Goal: Information Seeking & Learning: Learn about a topic

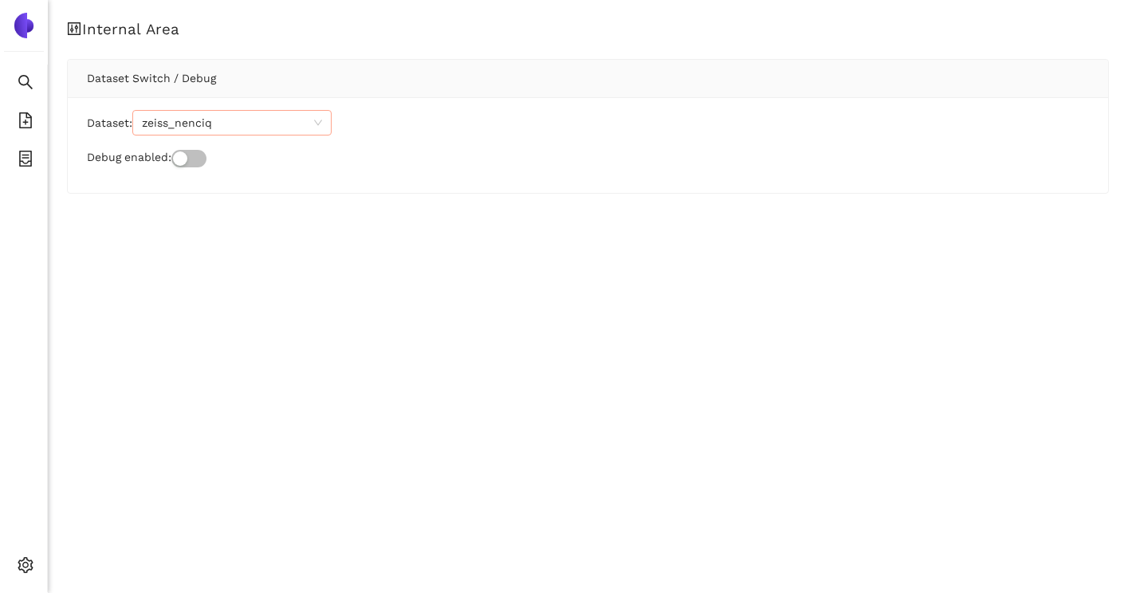
click at [198, 132] on span "zeiss_nenciq" at bounding box center [232, 123] width 180 height 24
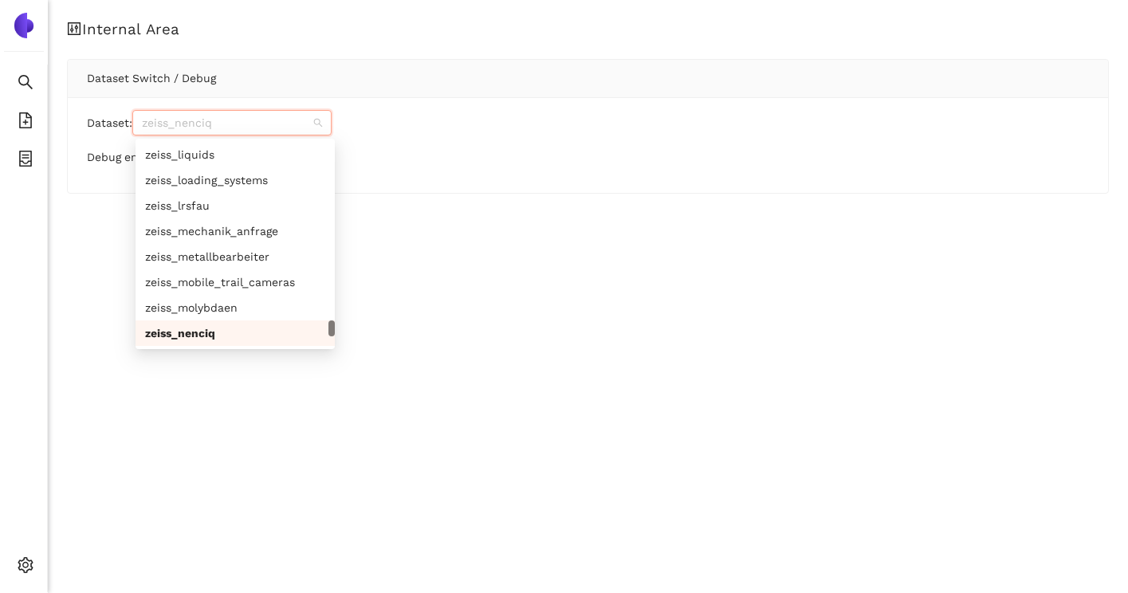
paste input "enbw_mdtbne"
type input "enbw_mdtbne"
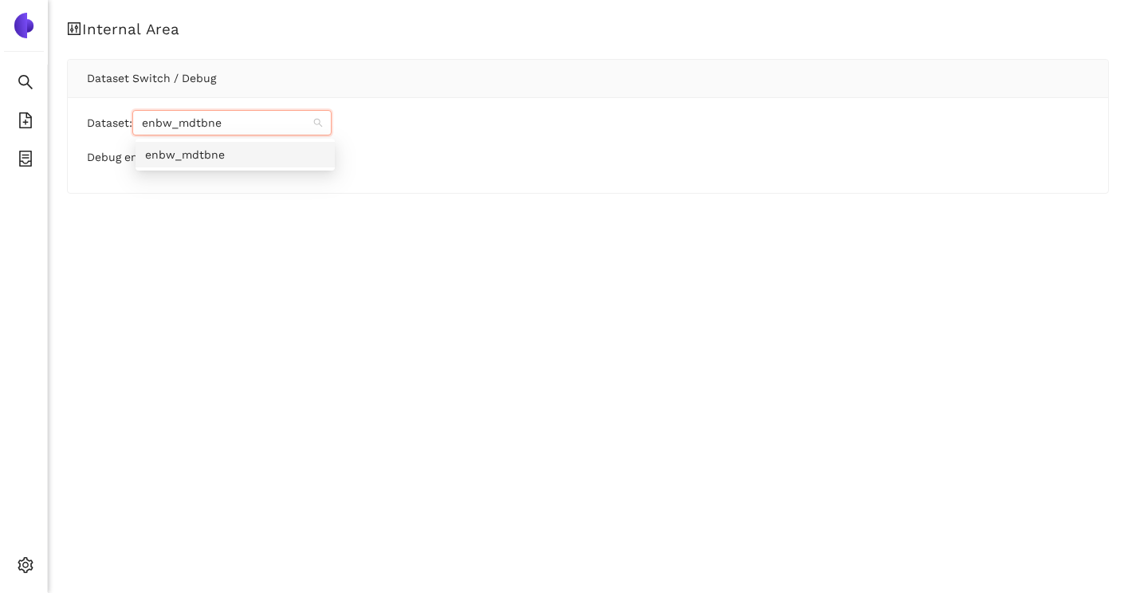
click at [194, 149] on div "enbw_mdtbne" at bounding box center [235, 155] width 180 height 18
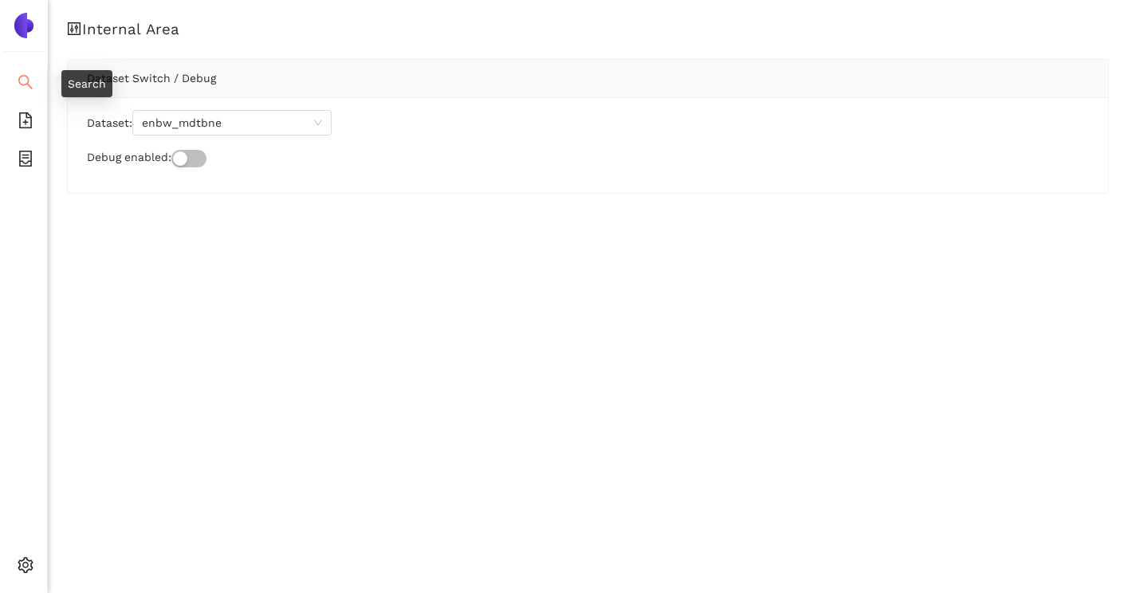
click at [26, 87] on icon "search" at bounding box center [26, 82] width 16 height 16
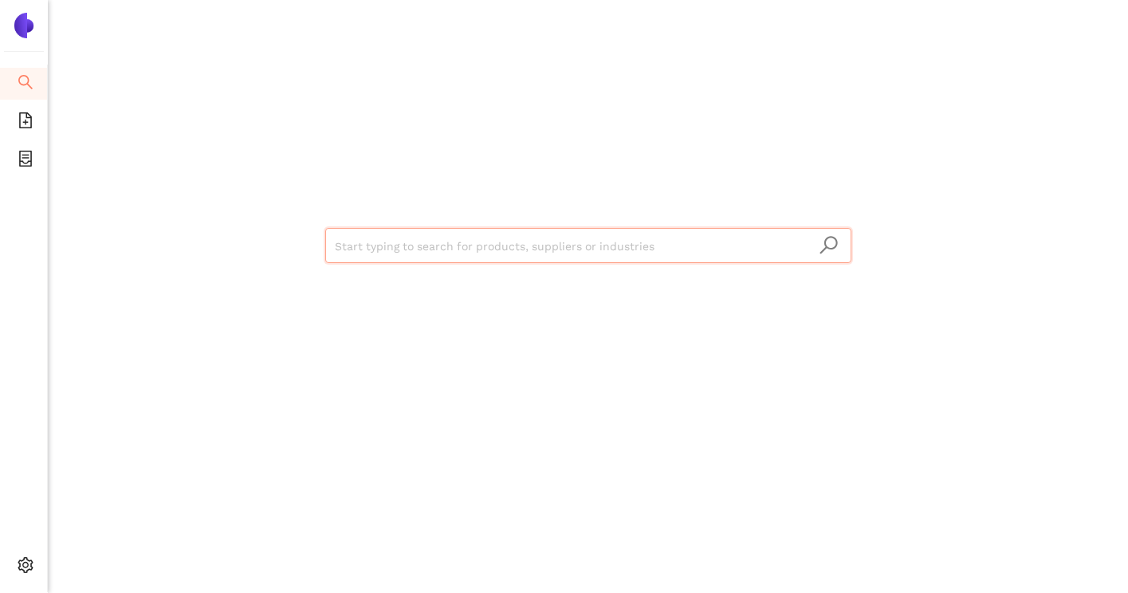
click at [446, 245] on input "search" at bounding box center [588, 246] width 507 height 35
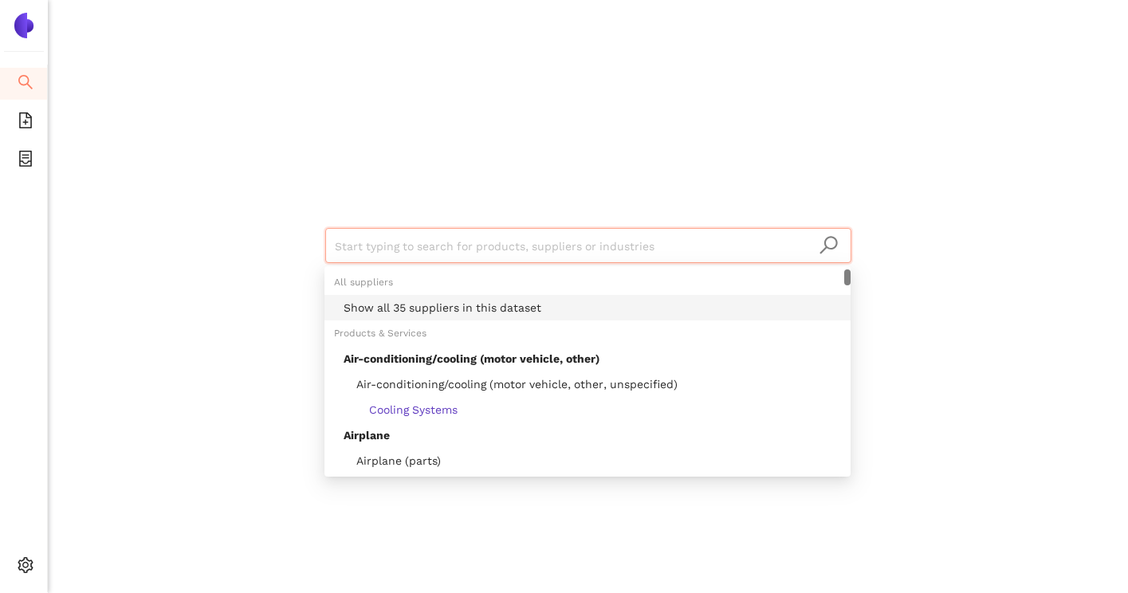
click at [446, 301] on div "Show all 35 suppliers in this dataset" at bounding box center [592, 308] width 497 height 18
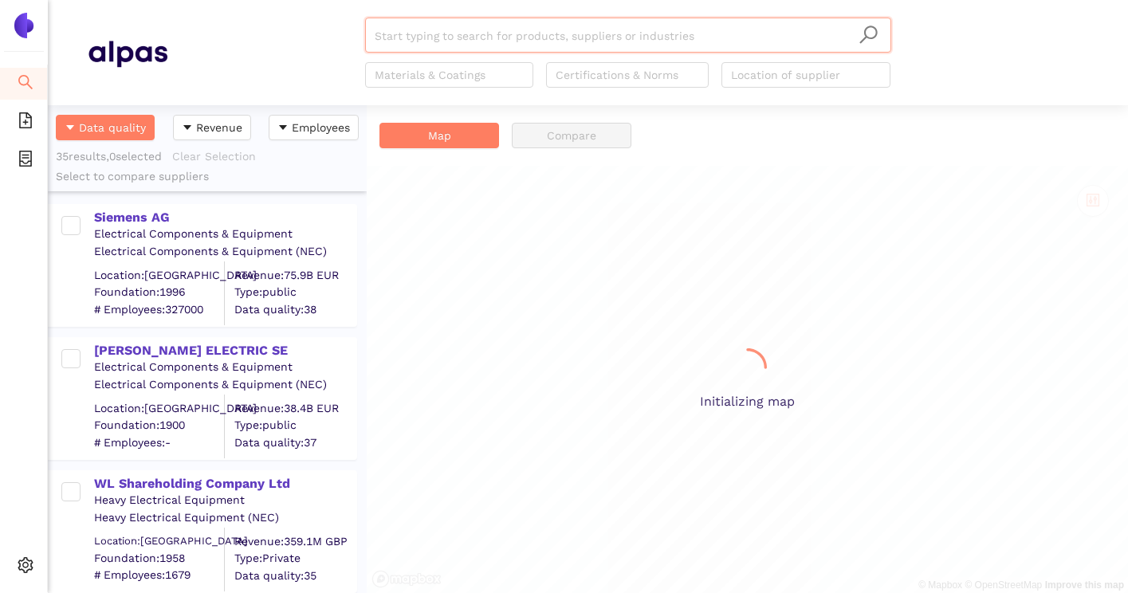
scroll to position [488, 319]
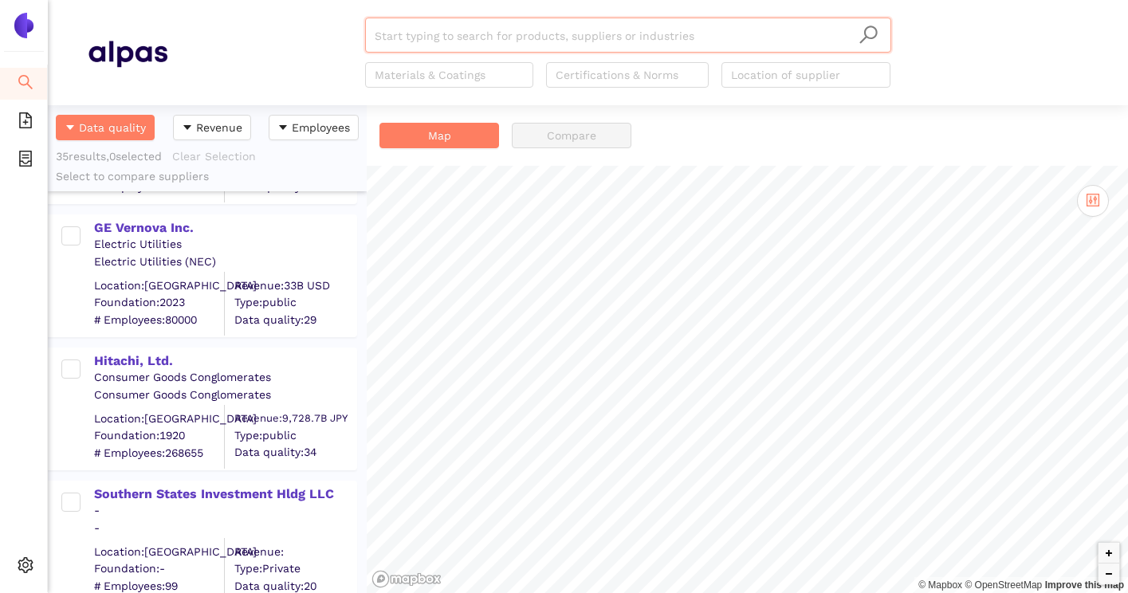
scroll to position [4316, 0]
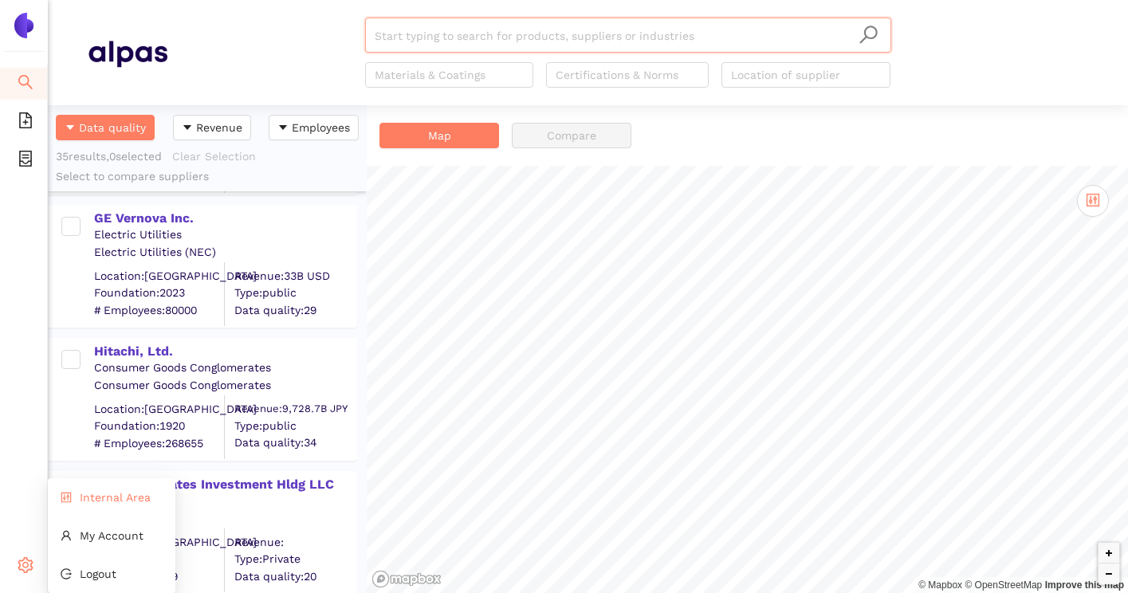
click at [98, 498] on span "Internal Area" at bounding box center [115, 497] width 71 height 13
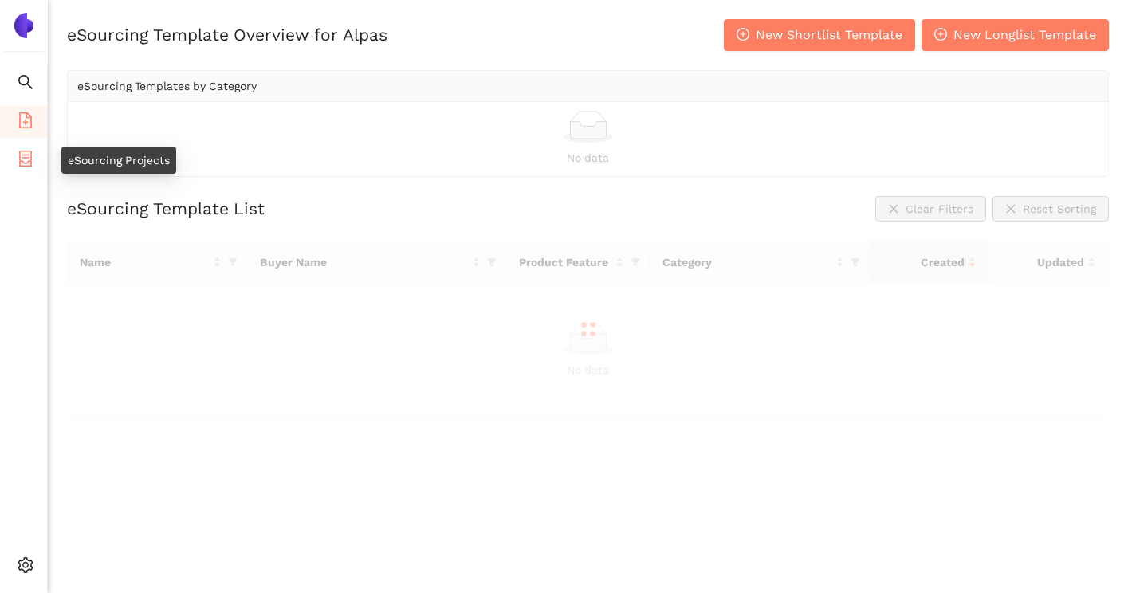
click at [32, 163] on icon "container" at bounding box center [26, 159] width 16 height 16
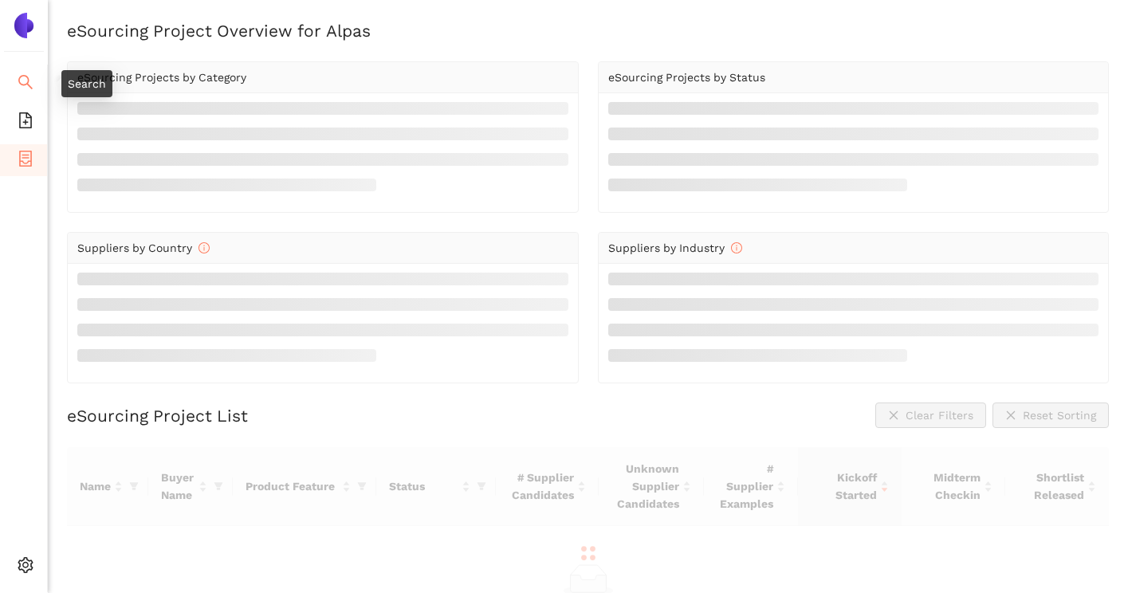
click at [26, 84] on icon "search" at bounding box center [25, 82] width 14 height 14
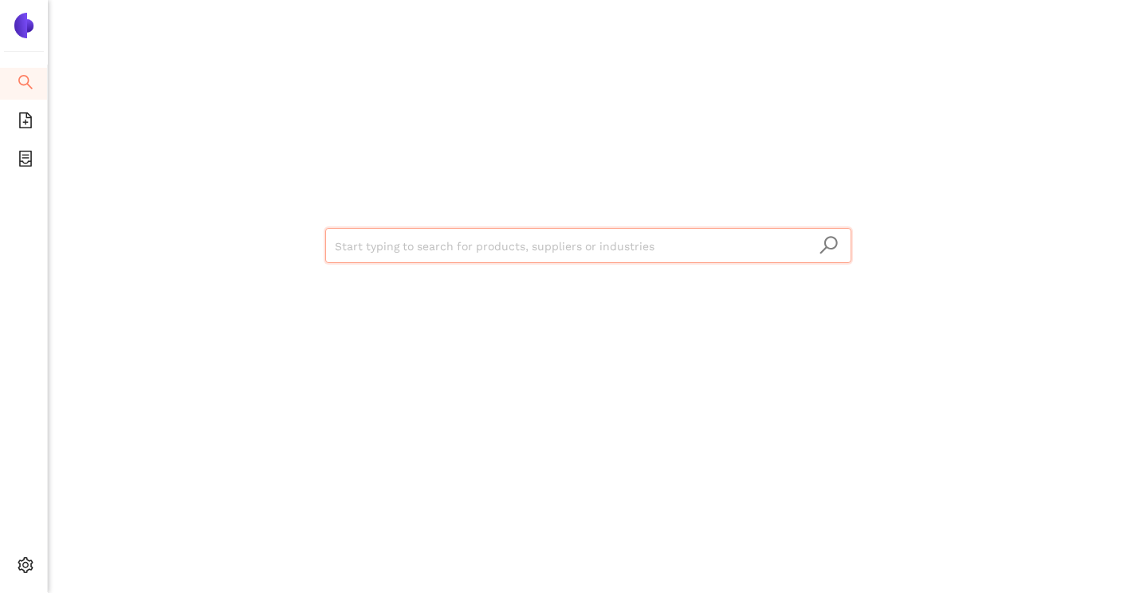
click at [349, 245] on input "search" at bounding box center [588, 246] width 507 height 35
type input "enbw_qhaslu"
click at [30, 23] on img at bounding box center [24, 26] width 26 height 26
click at [108, 499] on span "Internal Area" at bounding box center [115, 497] width 71 height 13
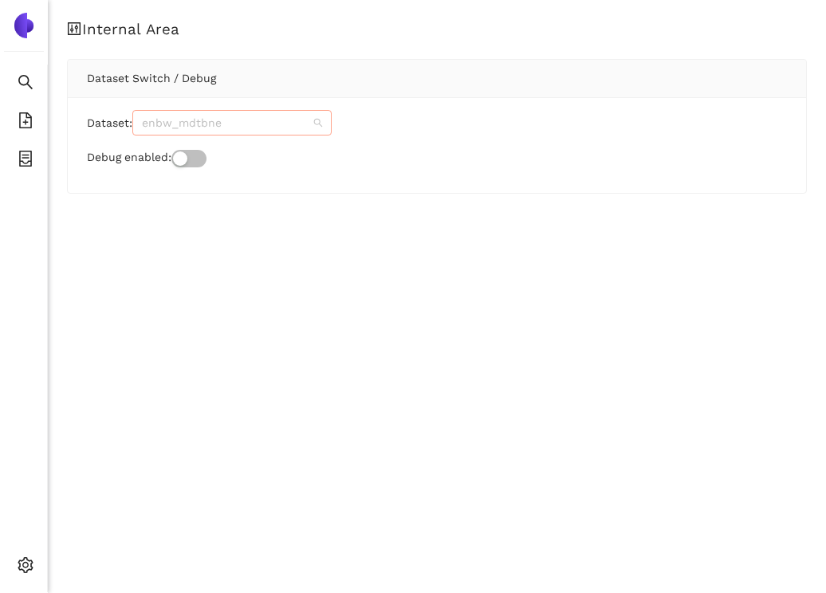
click at [284, 130] on span "enbw_mdtbne" at bounding box center [232, 123] width 180 height 24
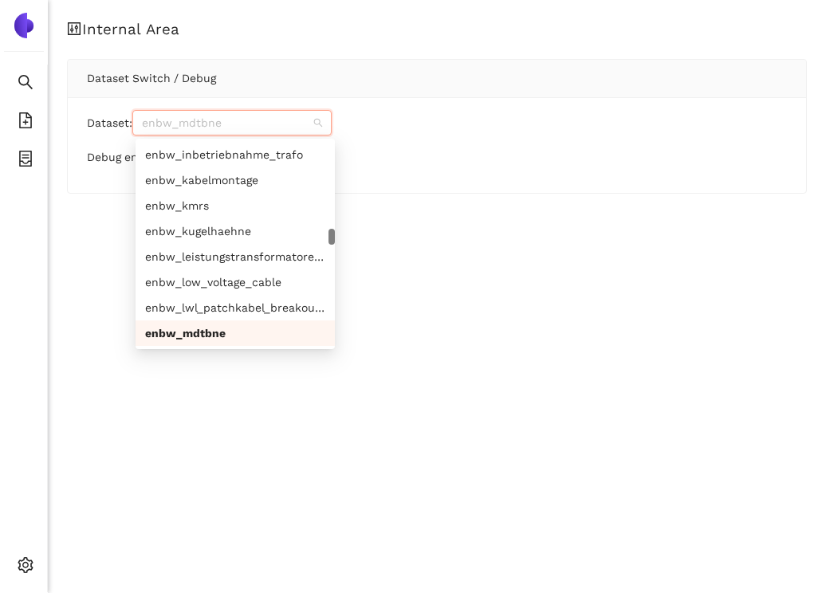
paste input "enbw_qhaslu"
type input "enbw_qhaslu"
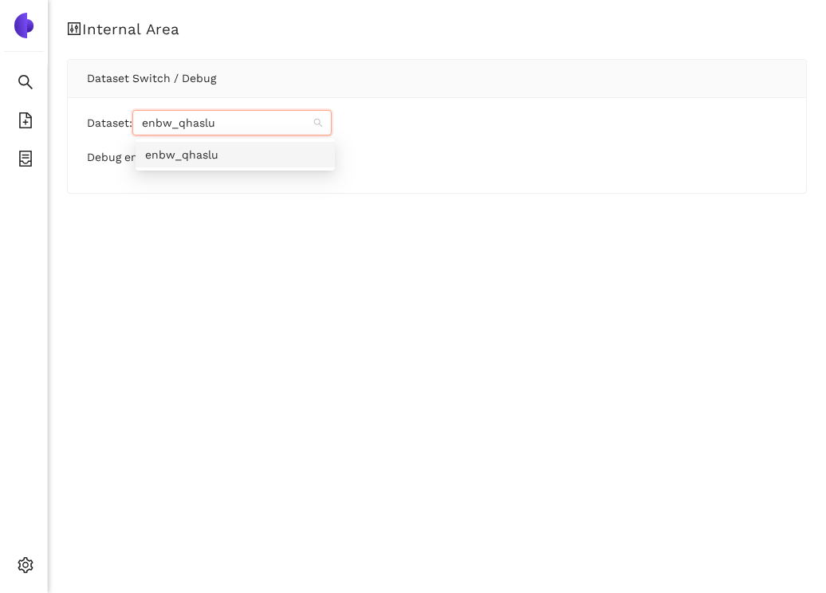
click at [214, 154] on div "enbw_qhaslu" at bounding box center [235, 155] width 180 height 18
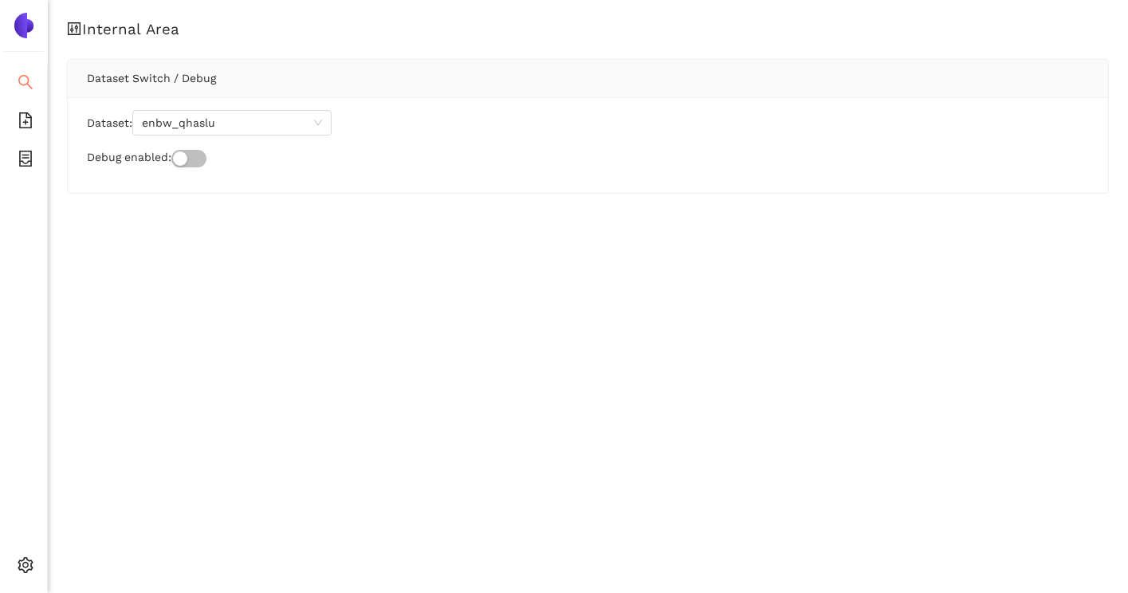
click at [31, 82] on icon "search" at bounding box center [26, 82] width 16 height 16
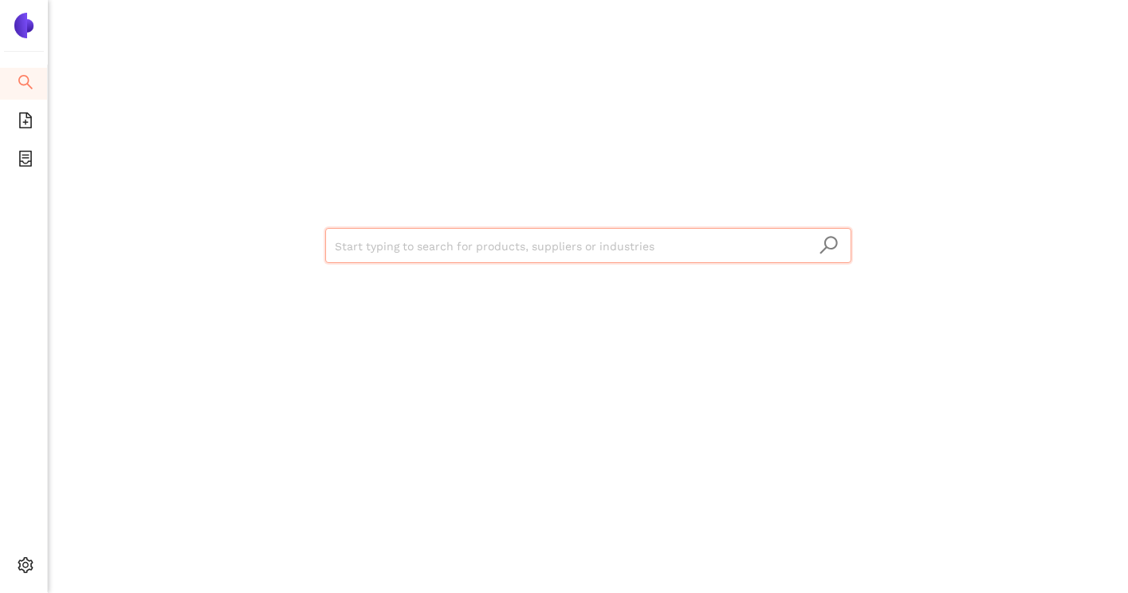
click at [387, 245] on input "search" at bounding box center [588, 246] width 507 height 35
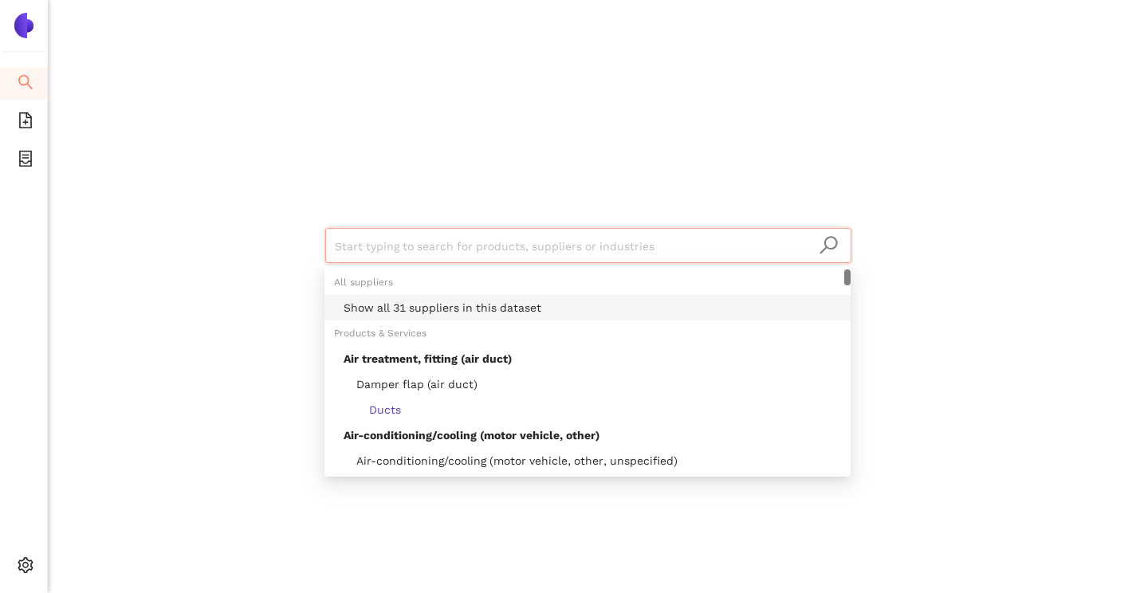
click at [404, 305] on div "Show all 31 suppliers in this dataset" at bounding box center [592, 308] width 497 height 18
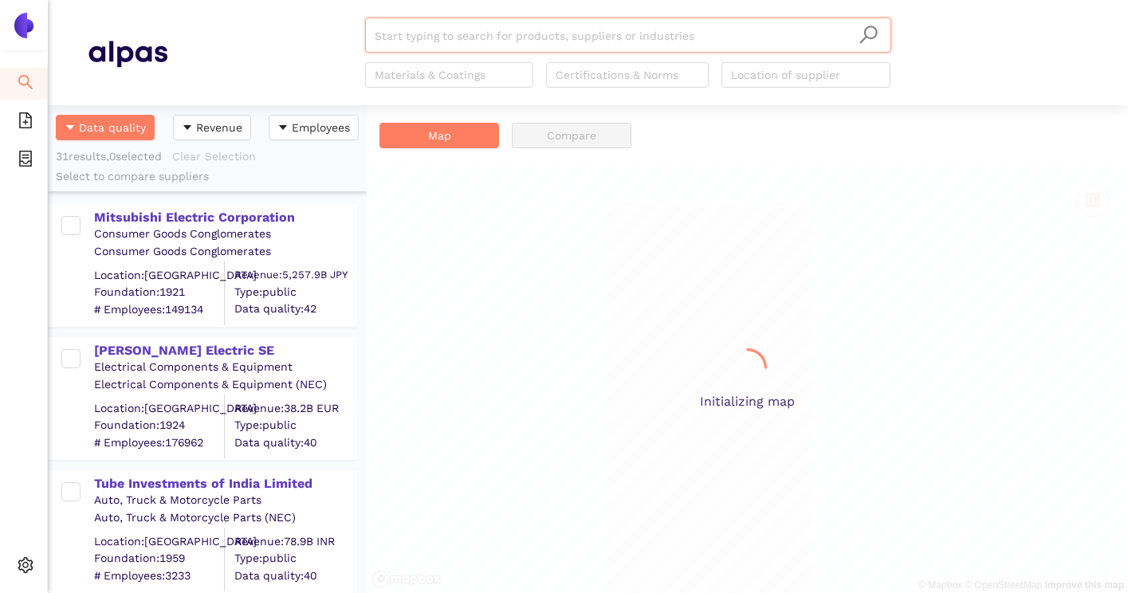
scroll to position [488, 319]
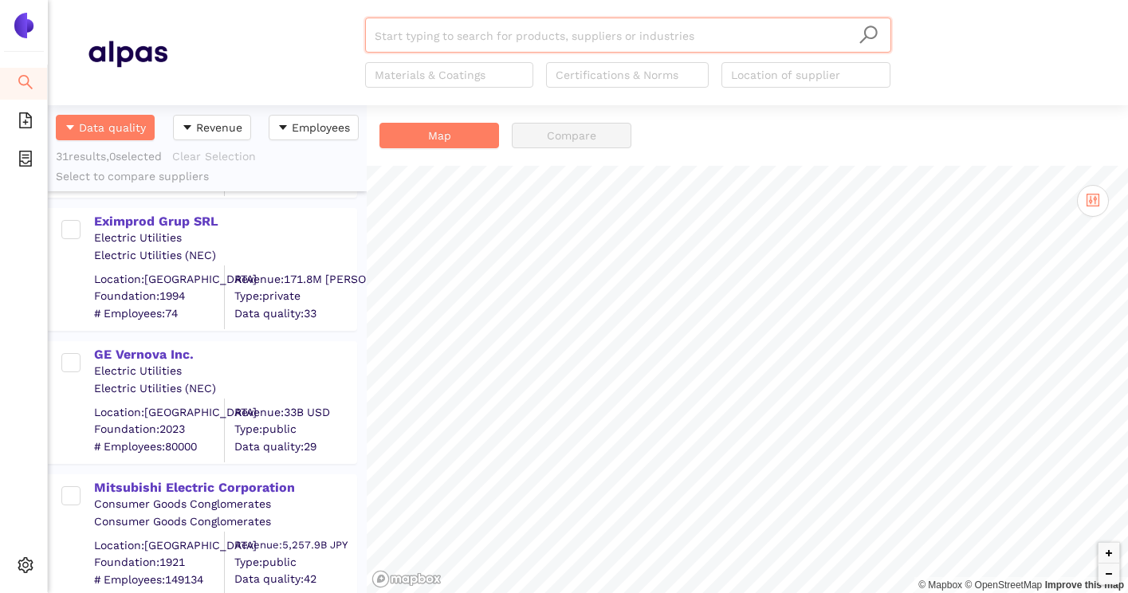
scroll to position [3745, 0]
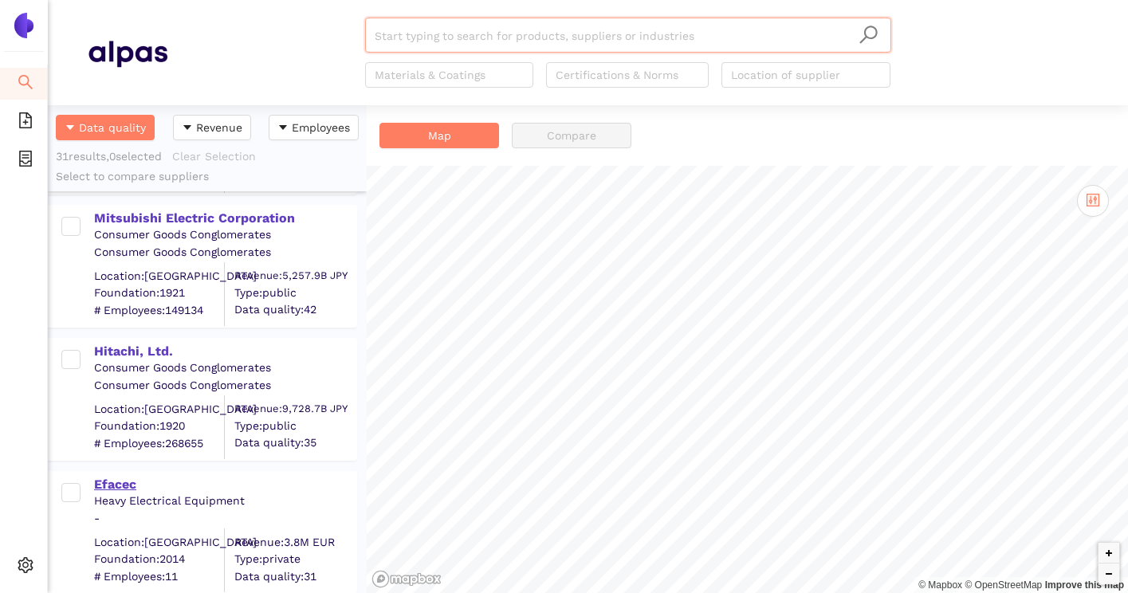
click at [124, 487] on div "Efacec" at bounding box center [224, 485] width 261 height 18
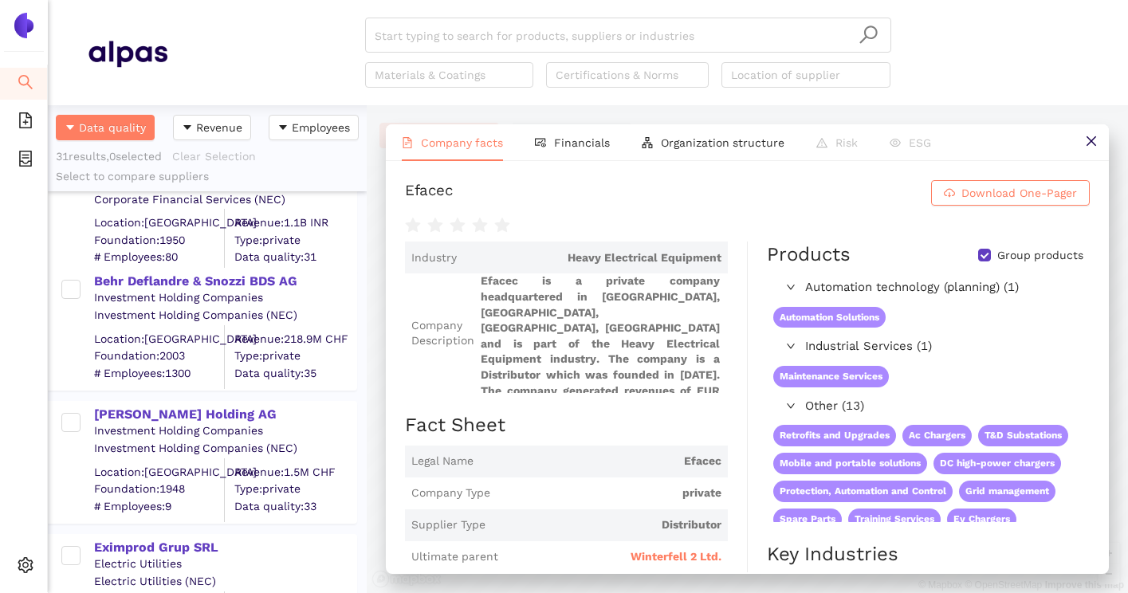
scroll to position [2852, 0]
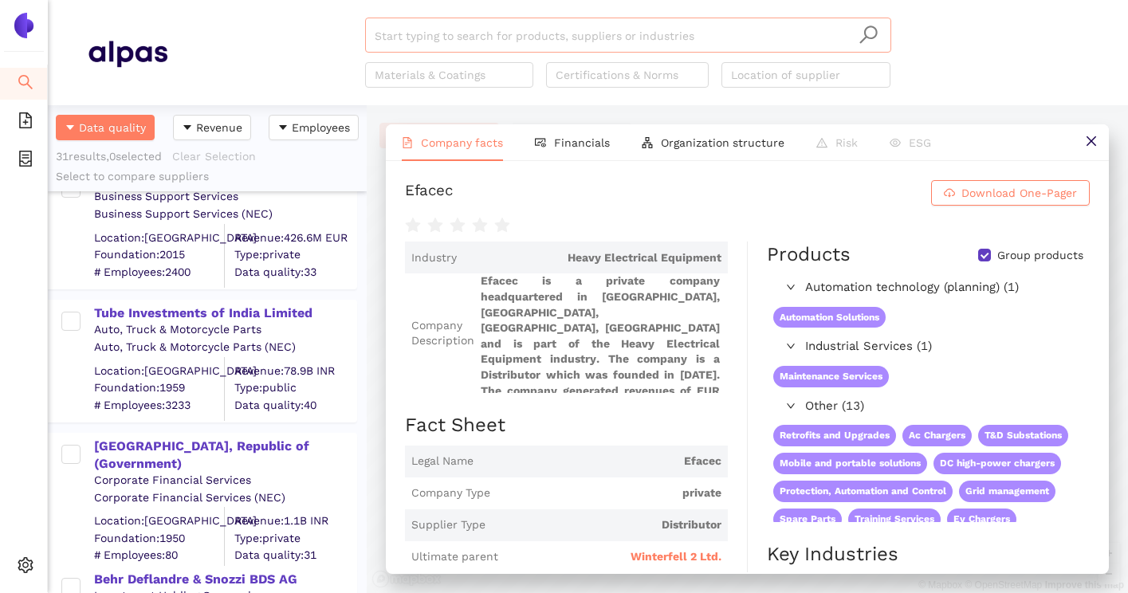
click at [515, 32] on input "search" at bounding box center [628, 35] width 507 height 35
paste input "[PERSON_NAME] Deutschland GmbH"
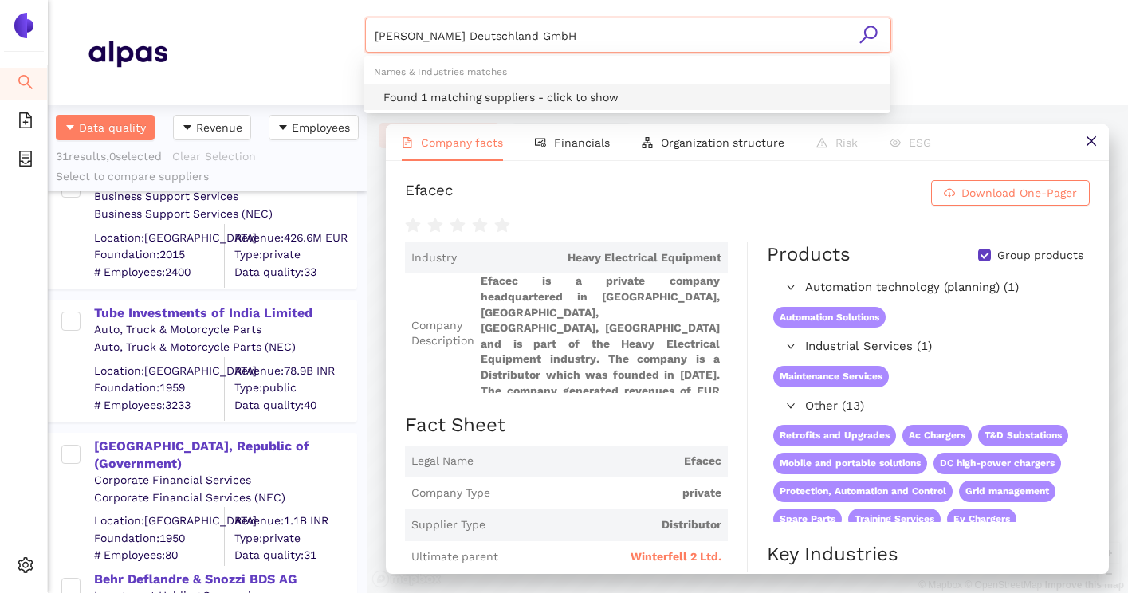
click at [466, 98] on div "Found 1 matching suppliers - click to show" at bounding box center [631, 97] width 497 height 18
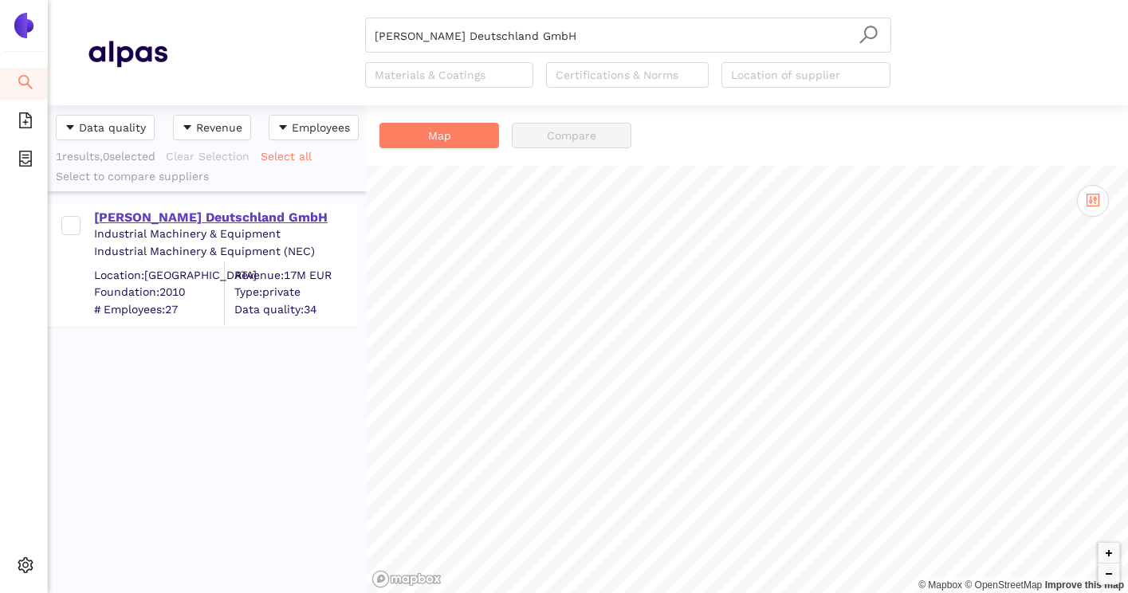
click at [242, 220] on div "[PERSON_NAME] Deutschland GmbH" at bounding box center [224, 218] width 261 height 18
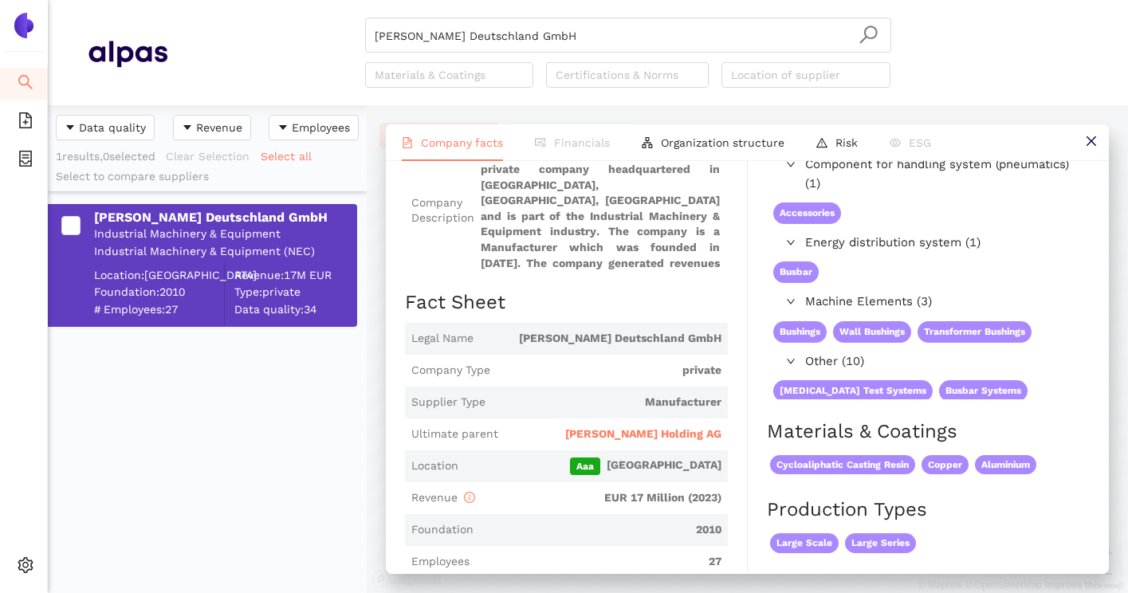
scroll to position [130, 0]
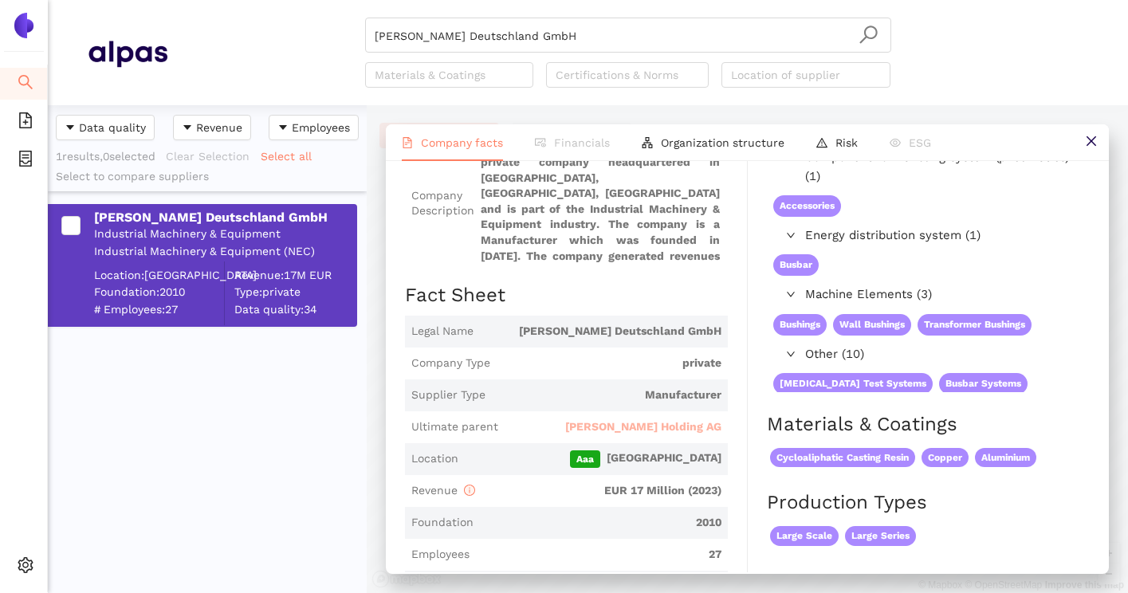
click at [664, 426] on span "[PERSON_NAME] Holding AG" at bounding box center [643, 427] width 156 height 16
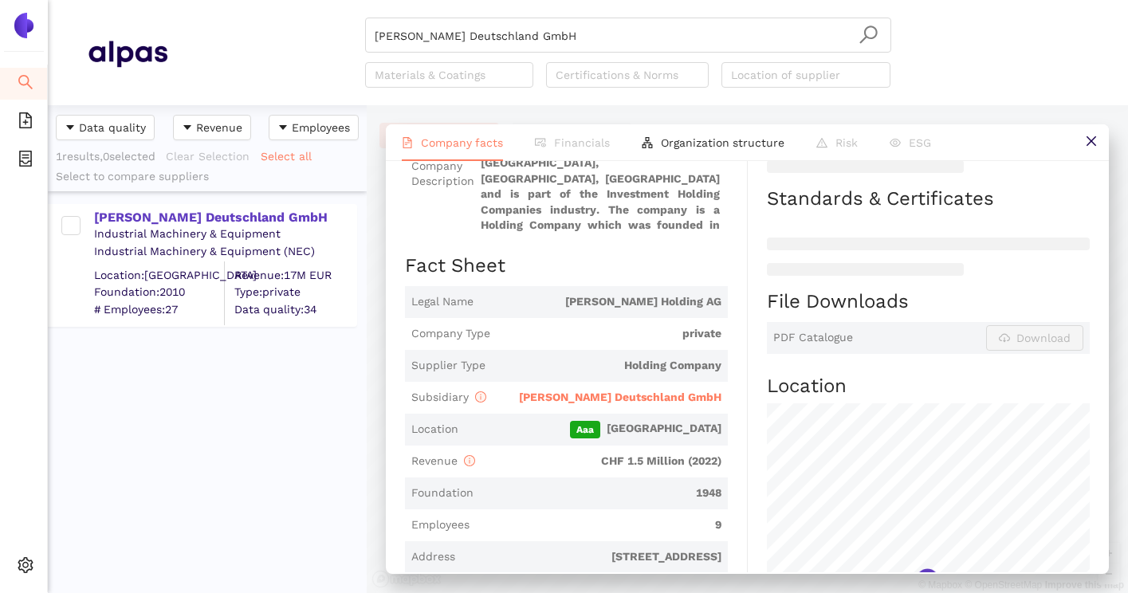
scroll to position [269, 0]
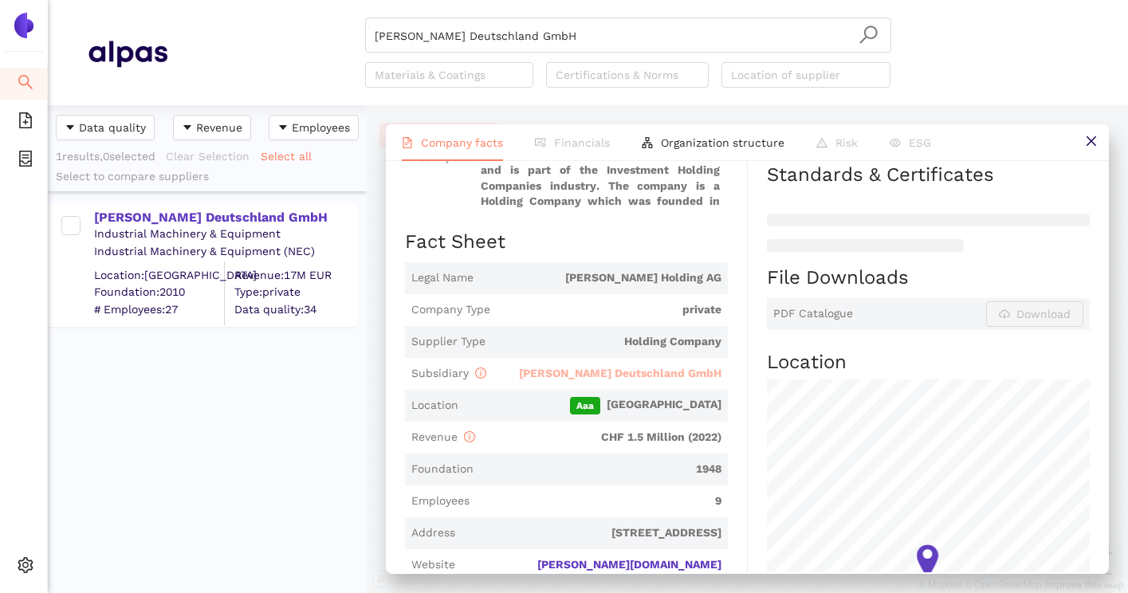
click at [654, 373] on span "[PERSON_NAME] Deutschland GmbH" at bounding box center [620, 373] width 202 height 13
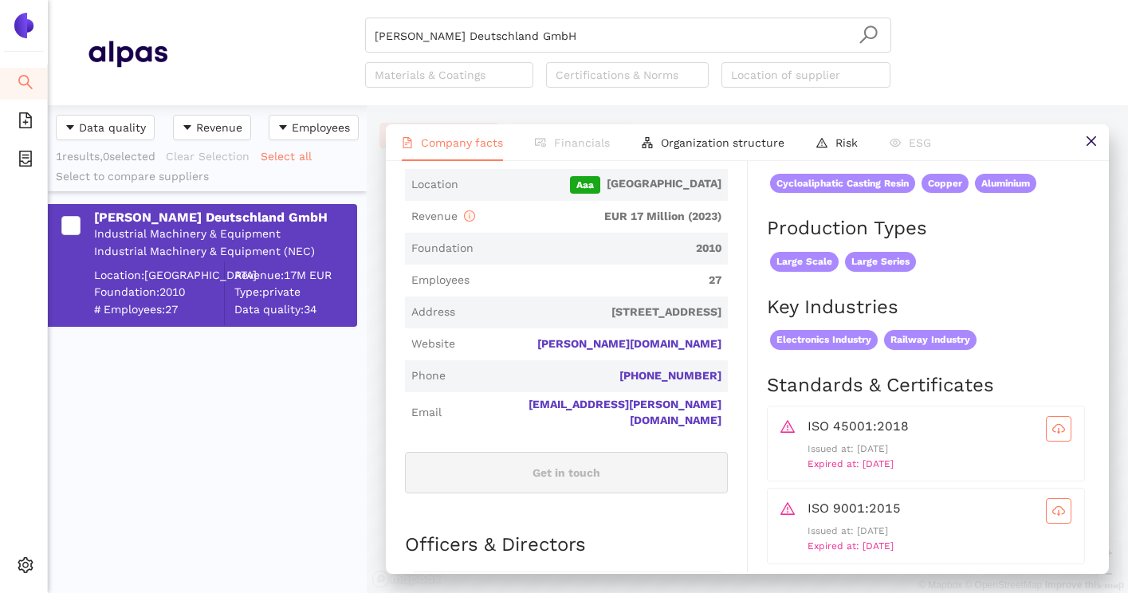
scroll to position [501, 0]
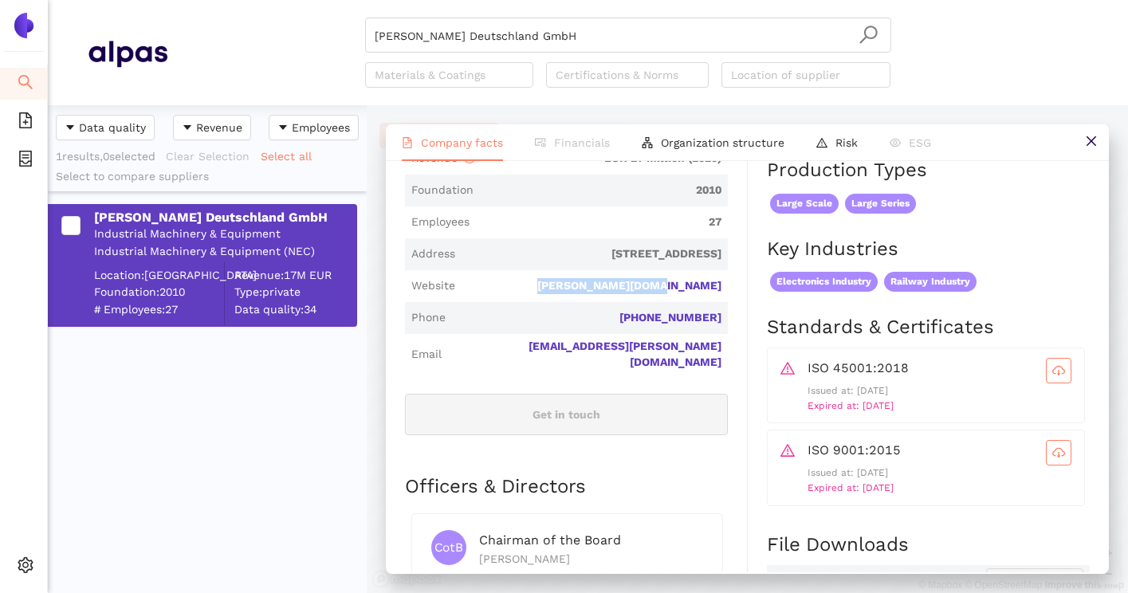
drag, startPoint x: 607, startPoint y: 289, endPoint x: 724, endPoint y: 289, distance: 116.4
click at [725, 289] on span "Website [PERSON_NAME][DOMAIN_NAME]" at bounding box center [566, 286] width 323 height 32
copy link "[PERSON_NAME][DOMAIN_NAME]"
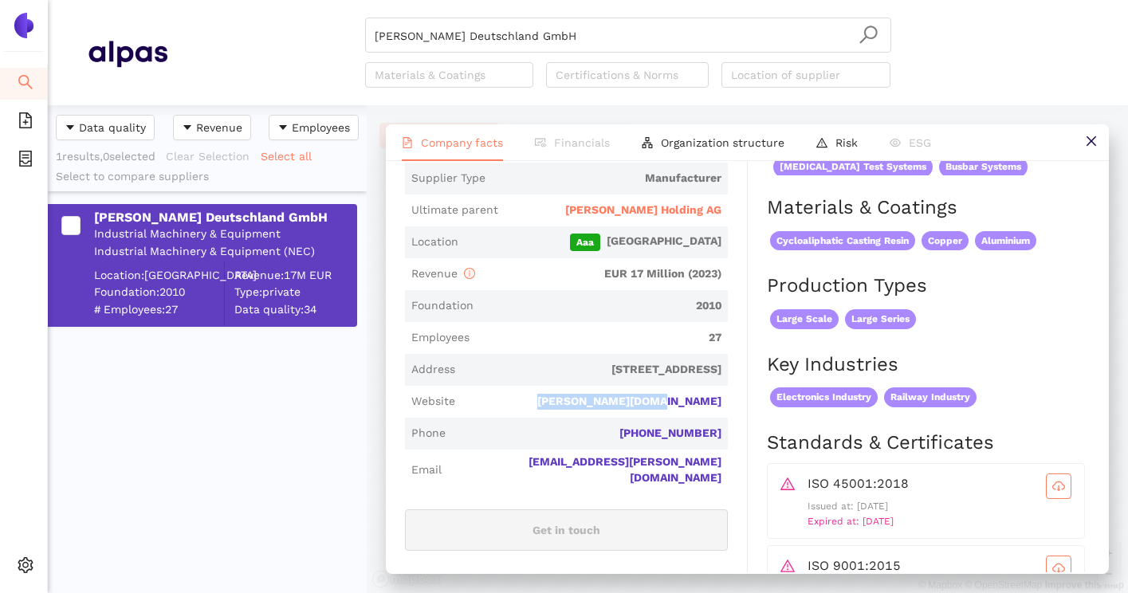
scroll to position [386, 0]
click at [562, 393] on span "[PERSON_NAME][DOMAIN_NAME]" at bounding box center [591, 401] width 260 height 16
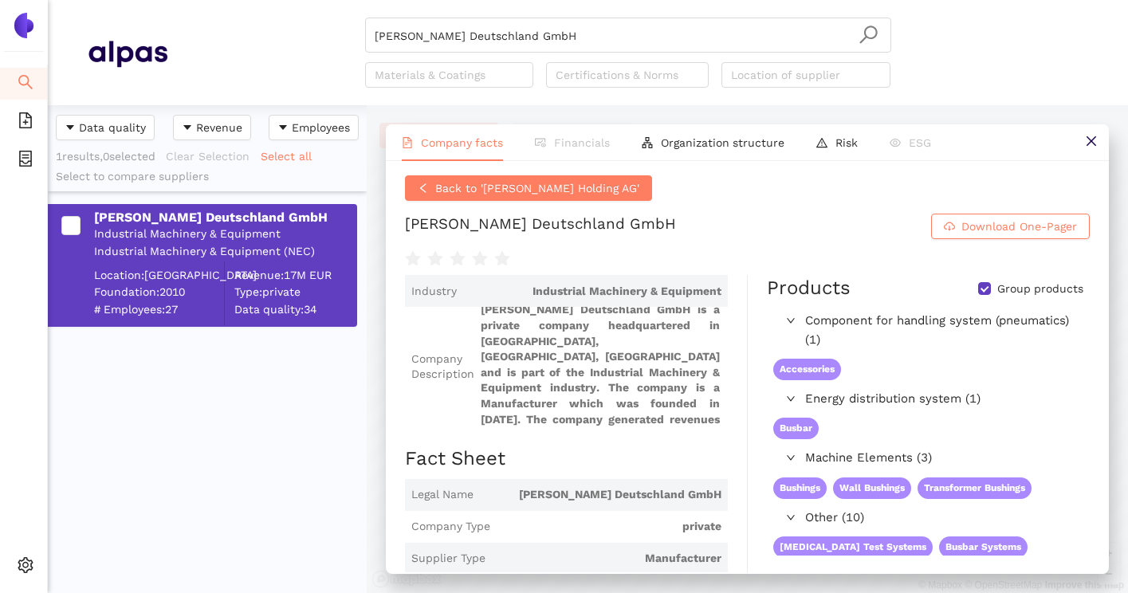
scroll to position [0, 0]
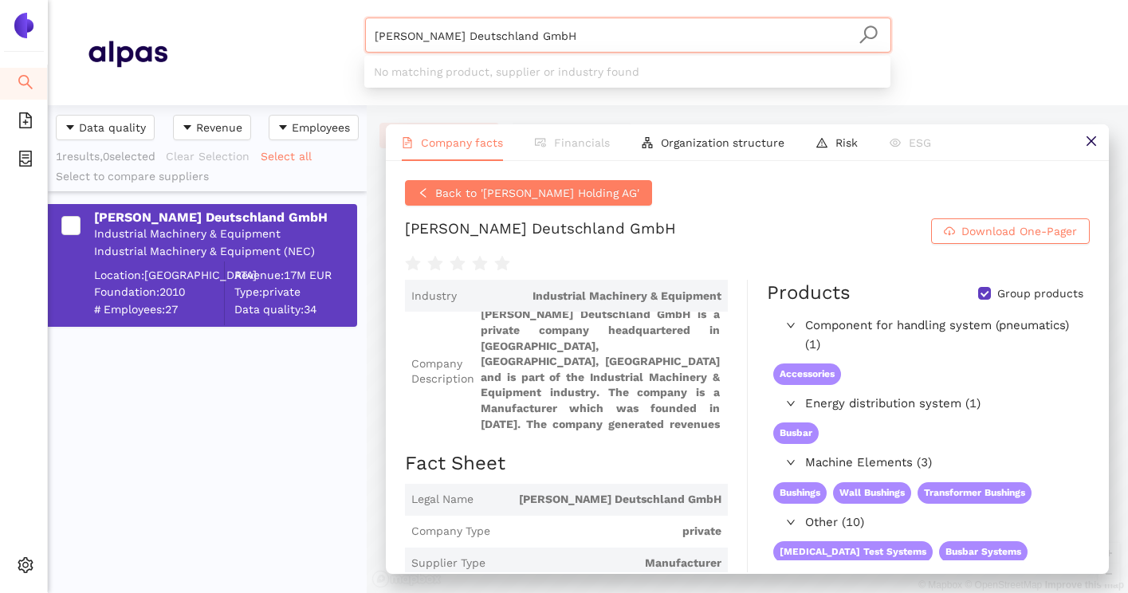
drag, startPoint x: 656, startPoint y: 39, endPoint x: 358, endPoint y: 31, distance: 298.2
click at [358, 31] on div "[PERSON_NAME] Deutschland GmbH Materials & Coatings Certifications & Norms Loca…" at bounding box center [627, 53] width 921 height 70
paste input "CG Power & Industrial Solutions Ltd."
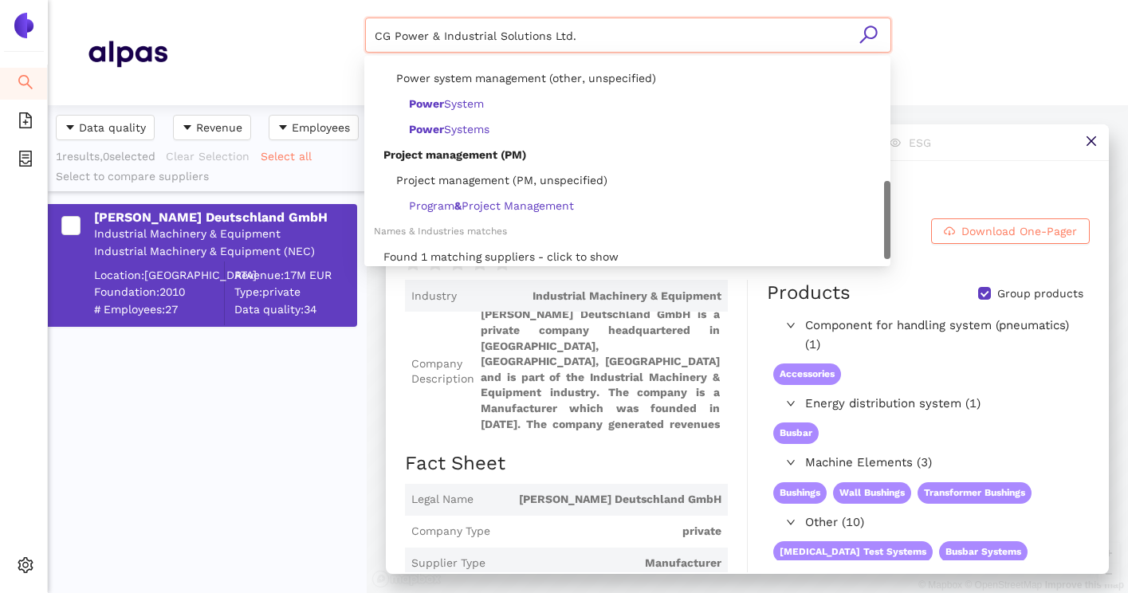
scroll to position [459, 0]
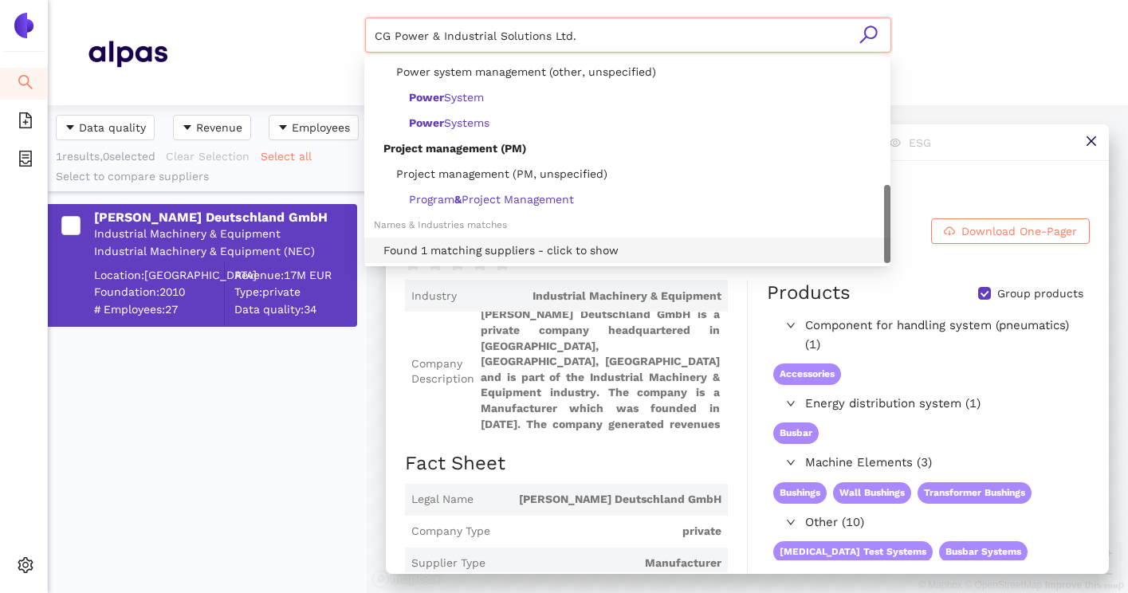
click at [450, 253] on div "Found 1 matching suppliers - click to show" at bounding box center [631, 251] width 497 height 18
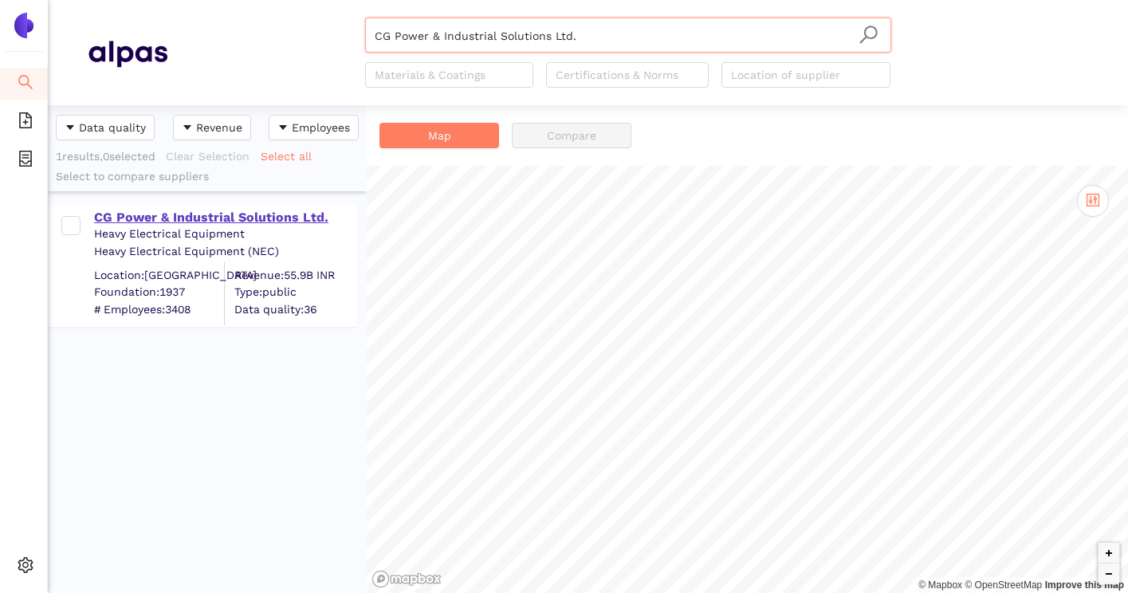
click at [287, 219] on div "CG Power & Industrial Solutions Ltd." at bounding box center [224, 218] width 261 height 18
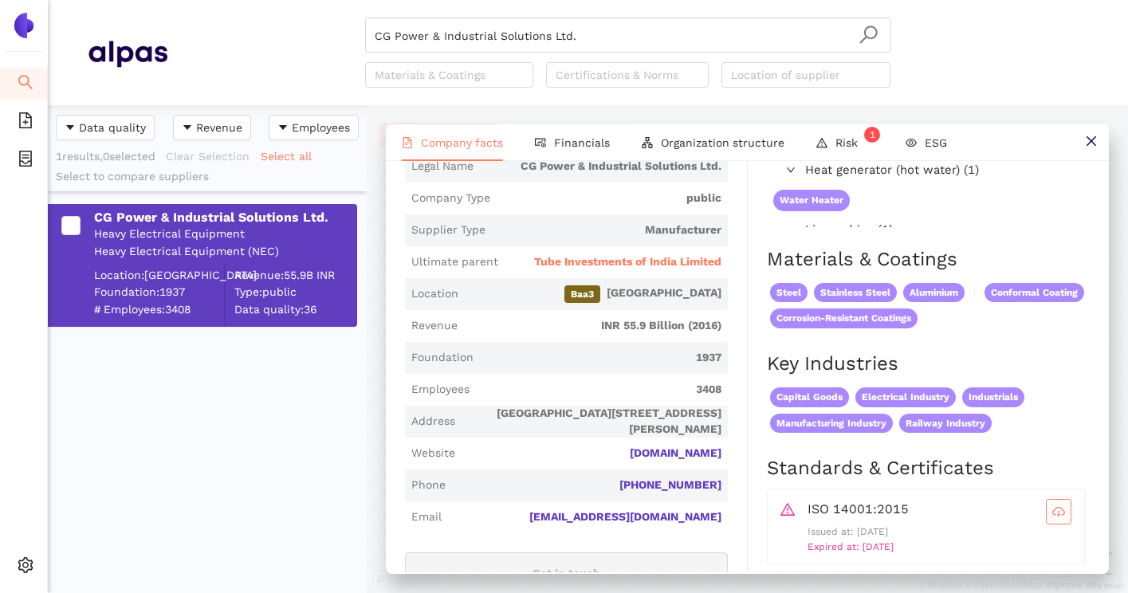
scroll to position [300, 0]
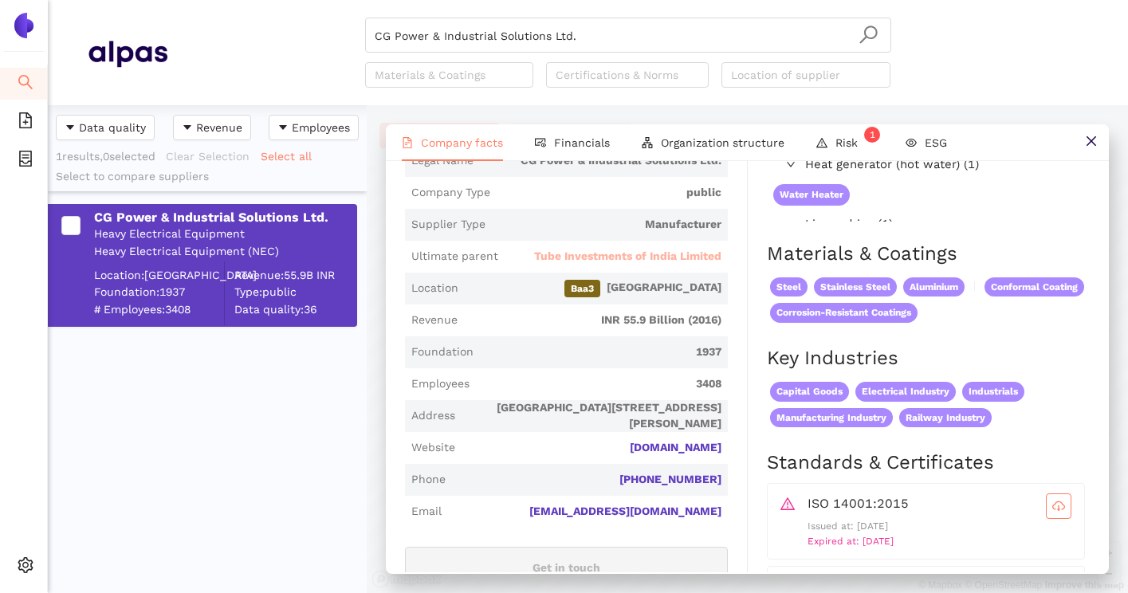
click at [686, 256] on span "Tube Investments of India Limited" at bounding box center [627, 257] width 187 height 16
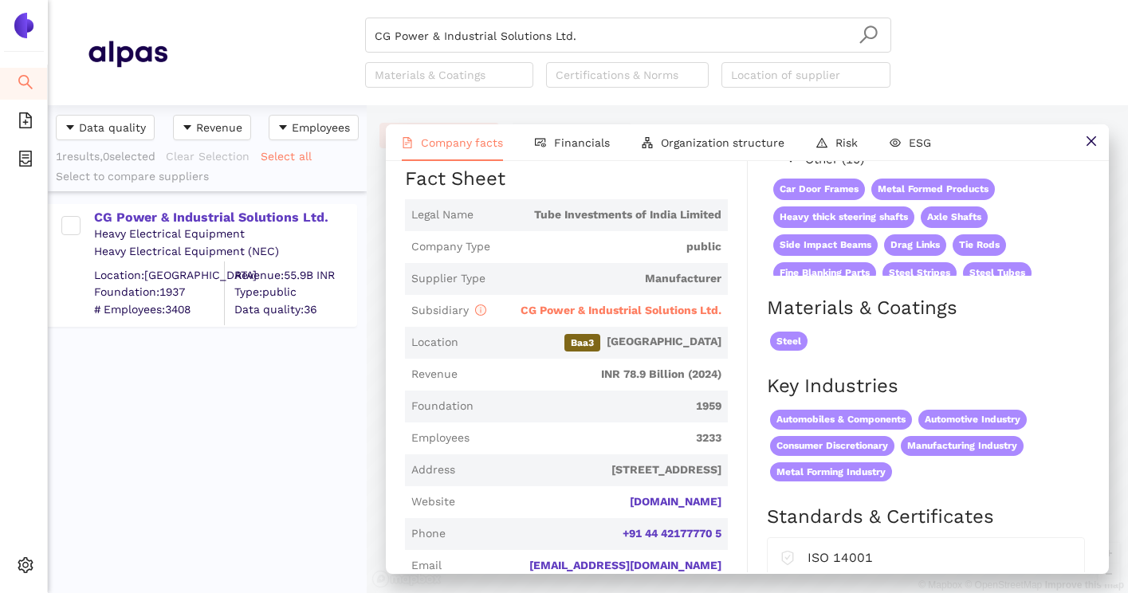
scroll to position [289, 0]
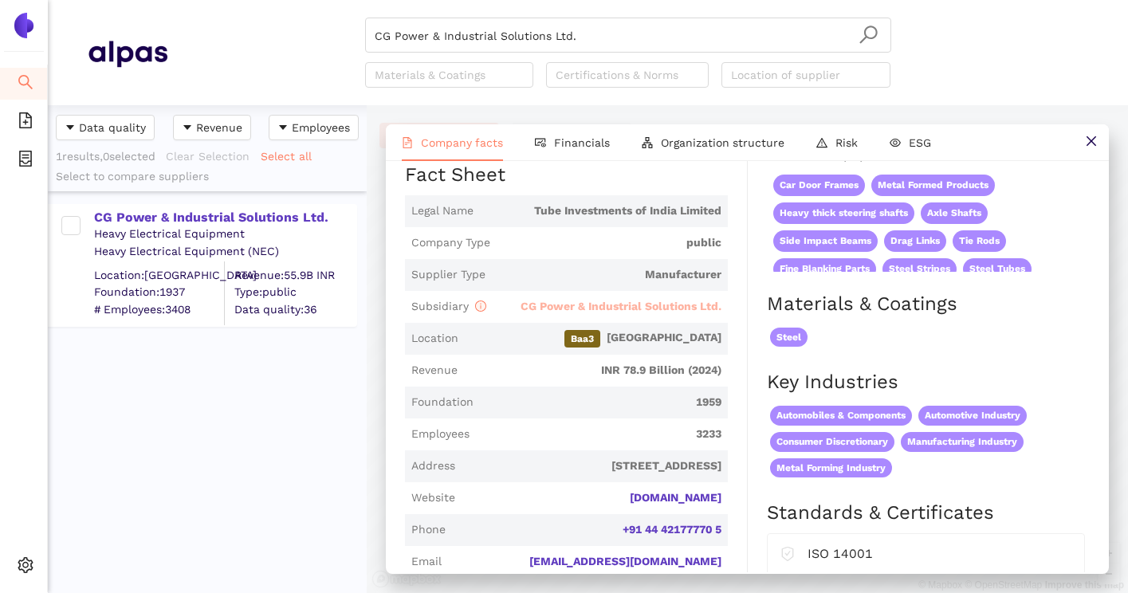
click at [674, 300] on span "CG Power & Industrial Solutions Ltd." at bounding box center [620, 306] width 201 height 13
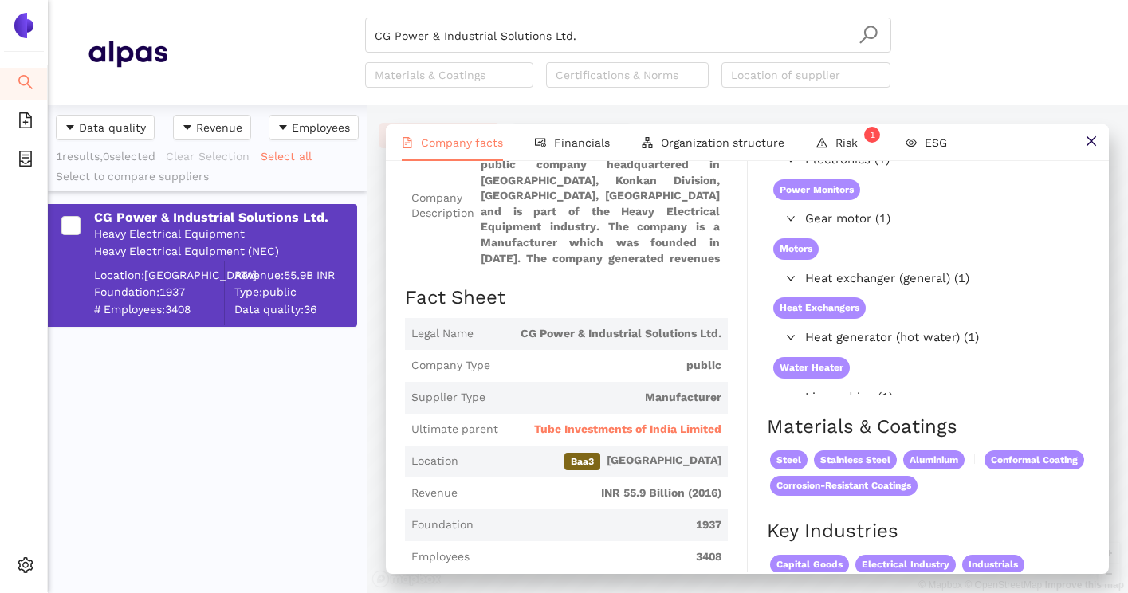
scroll to position [155, 0]
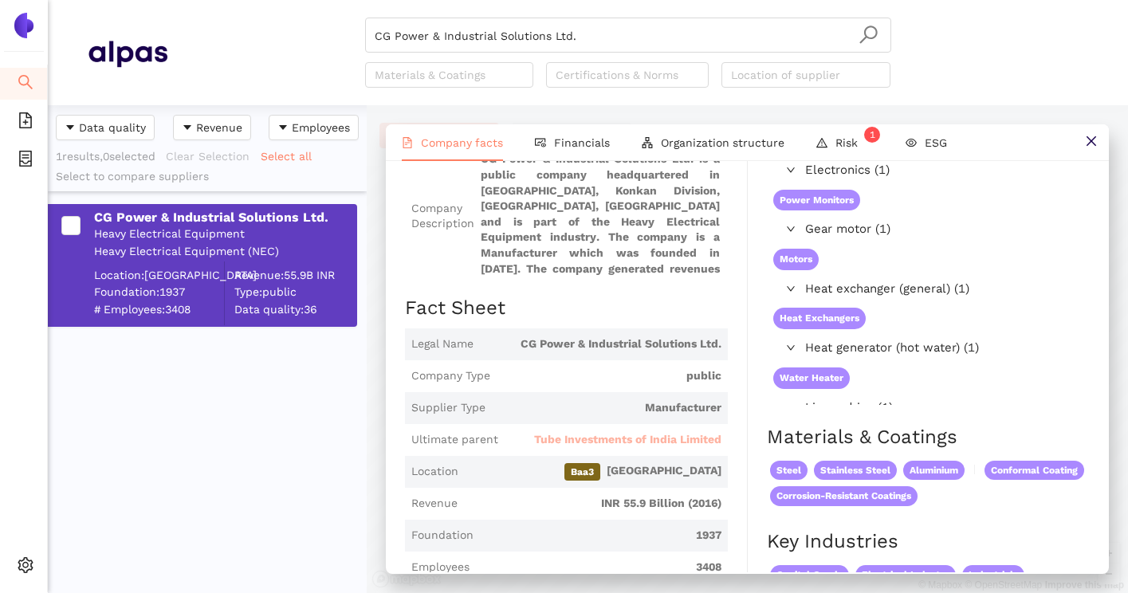
click at [597, 439] on span "Tube Investments of India Limited" at bounding box center [627, 440] width 187 height 16
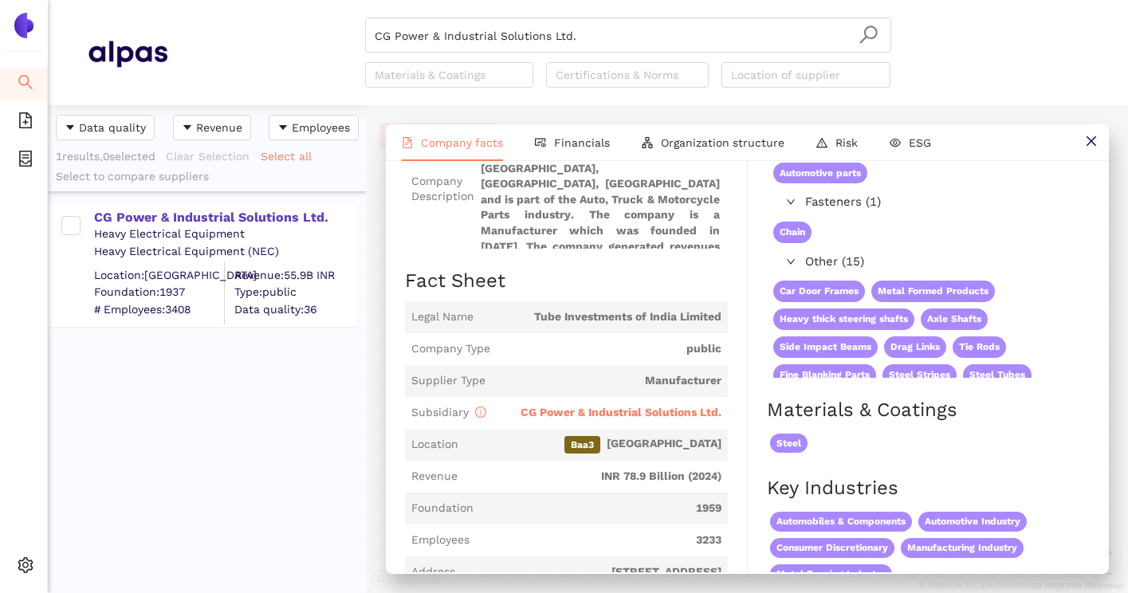
scroll to position [191, 0]
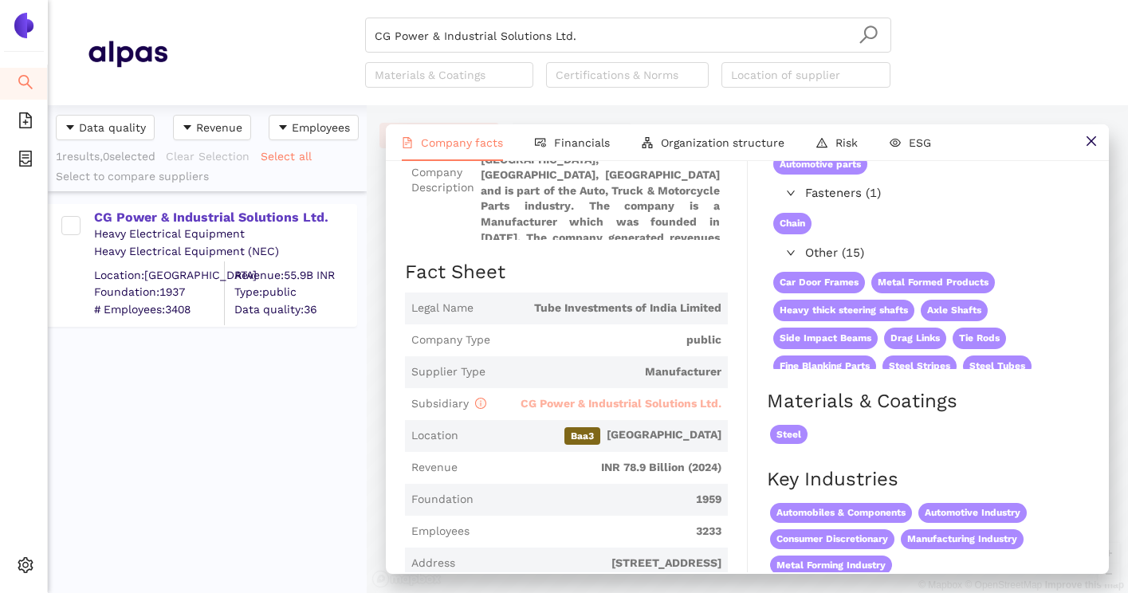
click at [636, 397] on span "CG Power & Industrial Solutions Ltd." at bounding box center [620, 403] width 201 height 13
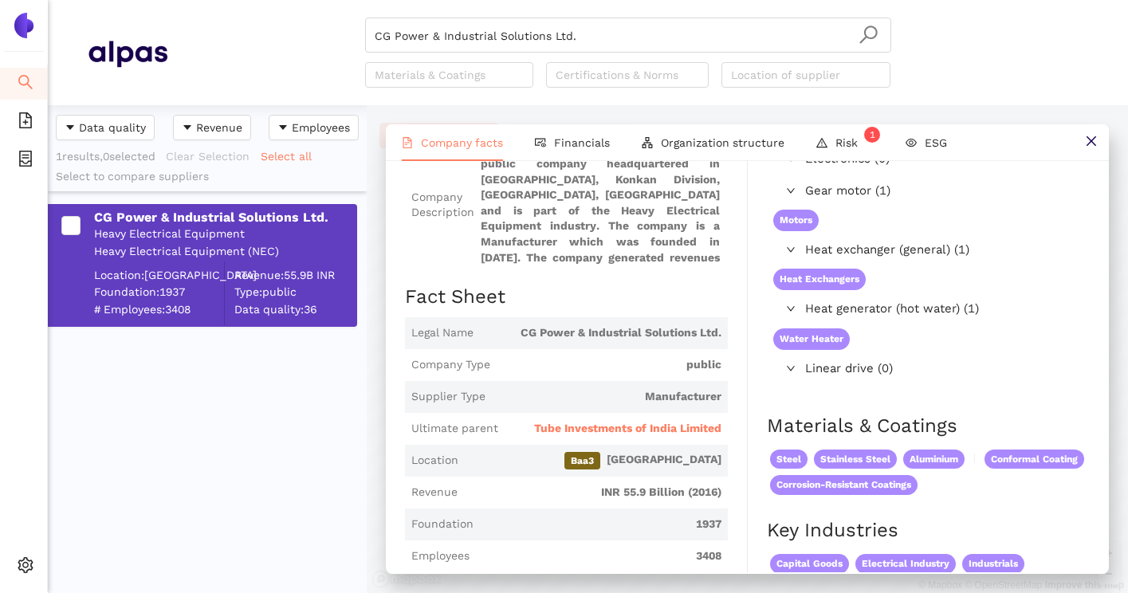
scroll to position [170, 0]
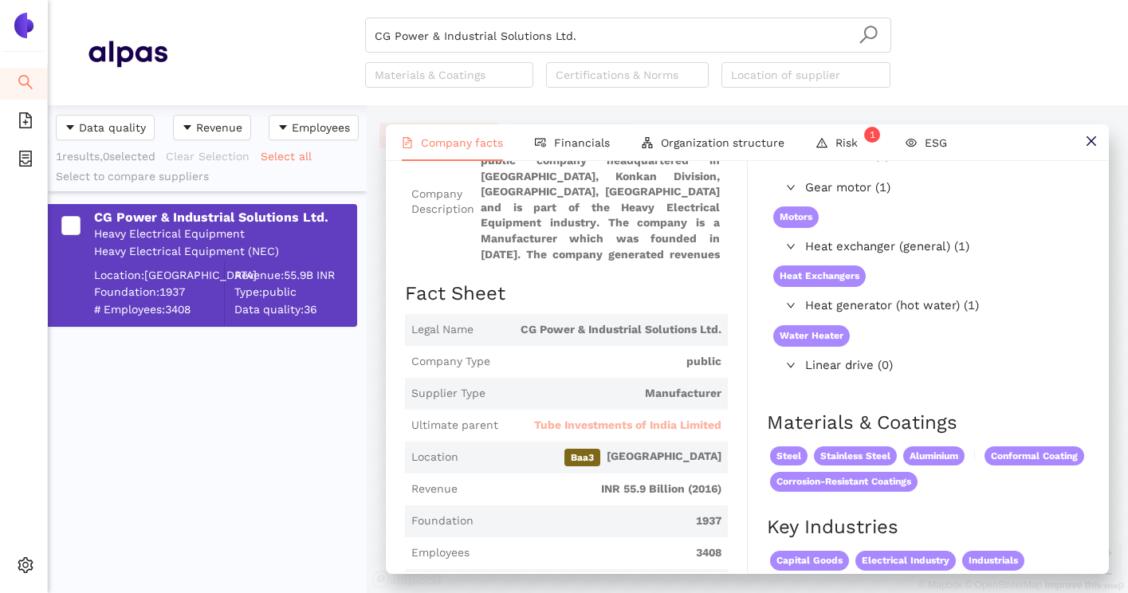
click at [639, 426] on span "Tube Investments of India Limited" at bounding box center [627, 426] width 187 height 16
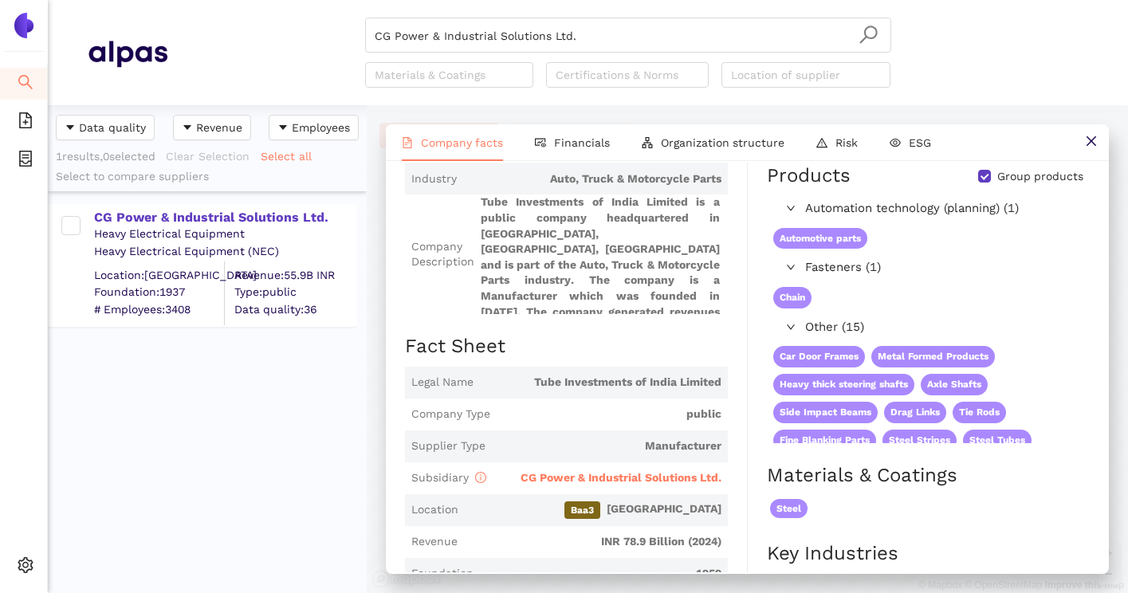
scroll to position [152, 0]
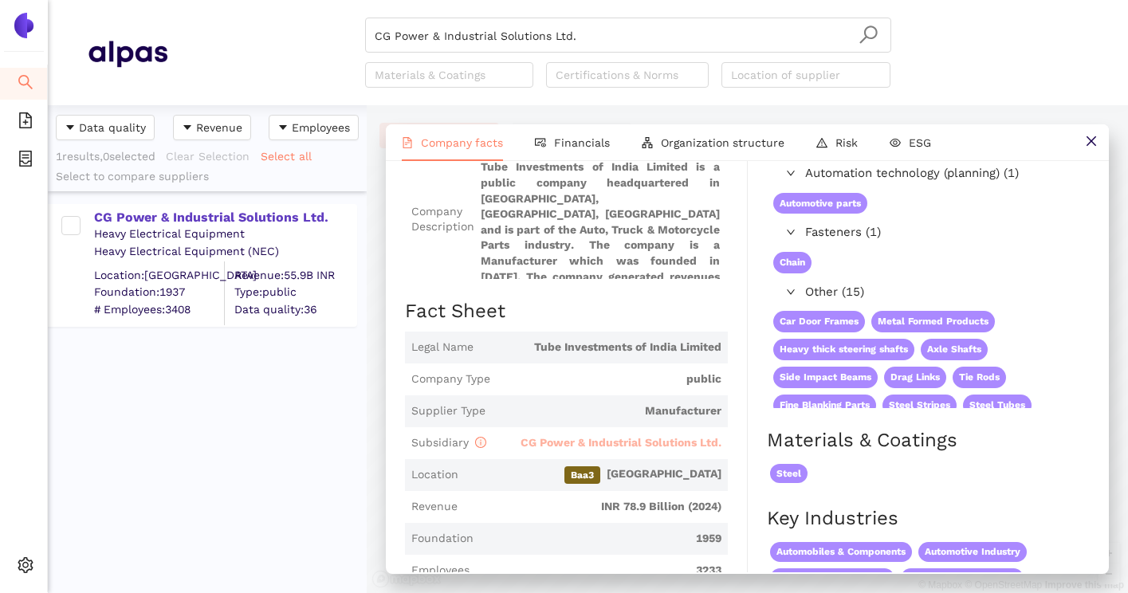
click at [632, 436] on span "CG Power & Industrial Solutions Ltd." at bounding box center [620, 442] width 201 height 13
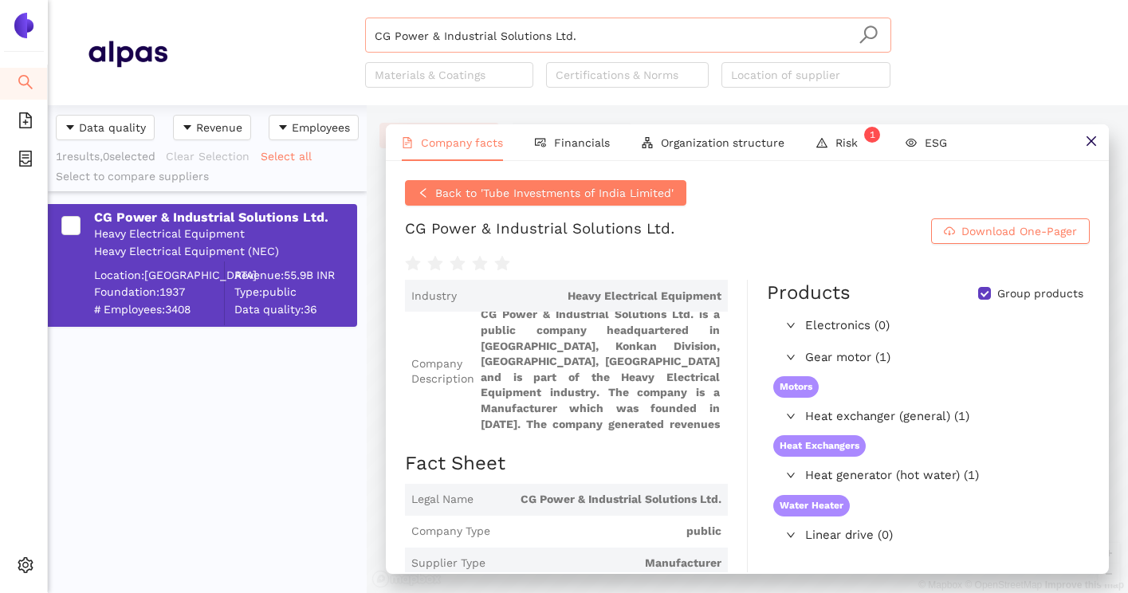
scroll to position [408, 0]
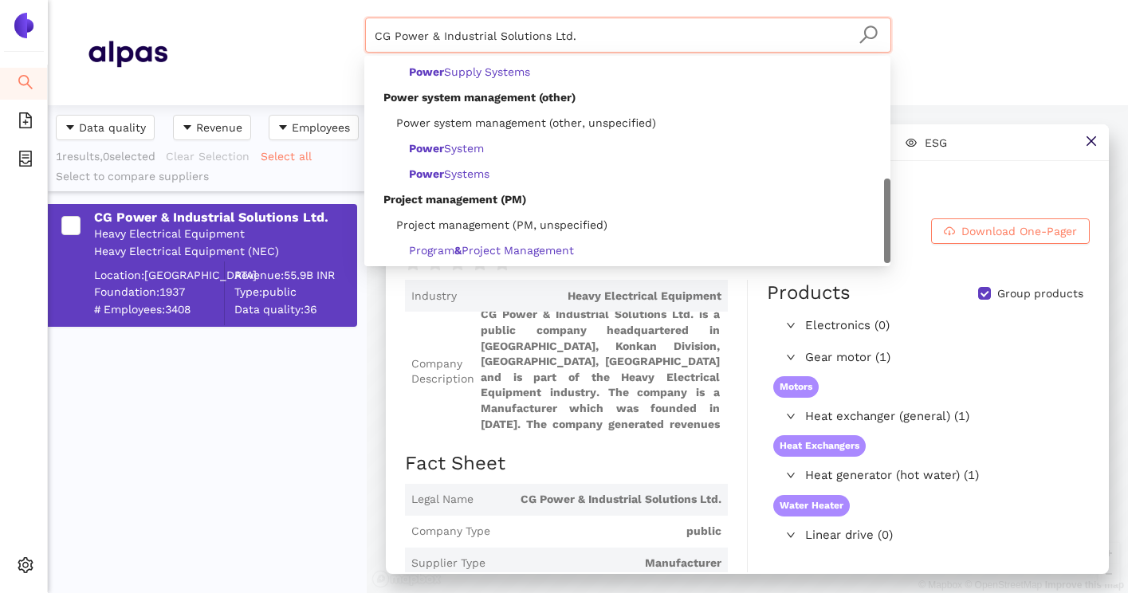
drag, startPoint x: 624, startPoint y: 45, endPoint x: 413, endPoint y: 41, distance: 211.2
click at [412, 41] on input "CG Power & Industrial Solutions Ltd." at bounding box center [628, 35] width 507 height 35
drag, startPoint x: 598, startPoint y: 34, endPoint x: 362, endPoint y: 34, distance: 235.9
click at [362, 34] on div "CG Power & Industrial Solutions Ltd. Materials & Coatings Certifications & Norm…" at bounding box center [627, 53] width 921 height 70
paste input "Hyosung Heavy Industries Corporation"
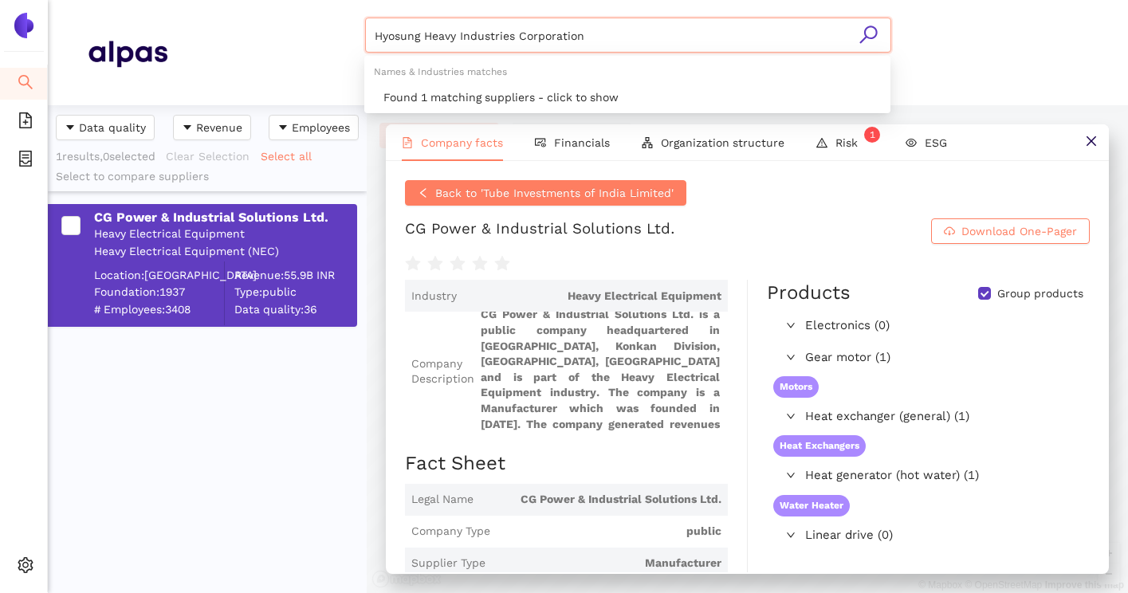
scroll to position [0, 0]
click at [544, 92] on div "Found 1 matching suppliers - click to show" at bounding box center [631, 97] width 497 height 18
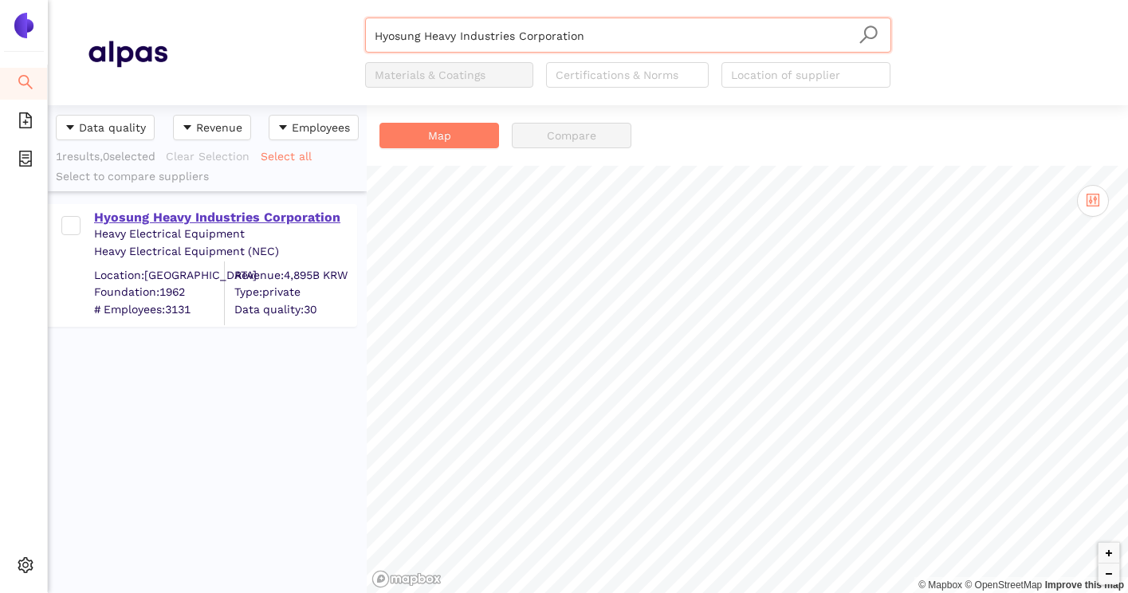
click at [265, 216] on div "Hyosung Heavy Industries Corporation" at bounding box center [224, 218] width 261 height 18
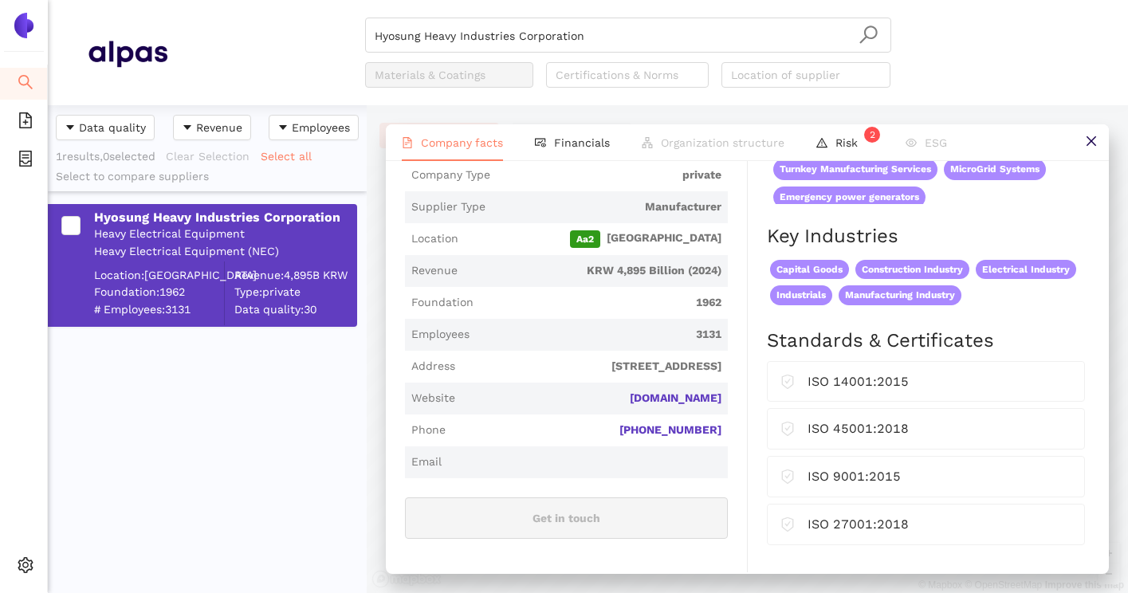
scroll to position [276, 0]
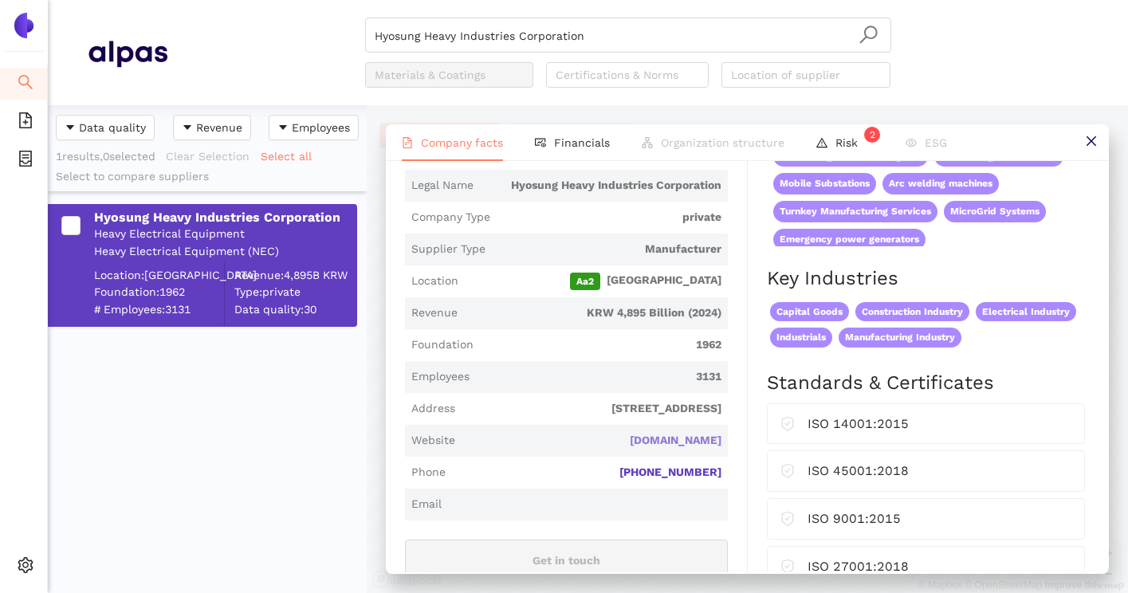
click at [0, 0] on link "[DOMAIN_NAME]" at bounding box center [0, 0] width 0 height 0
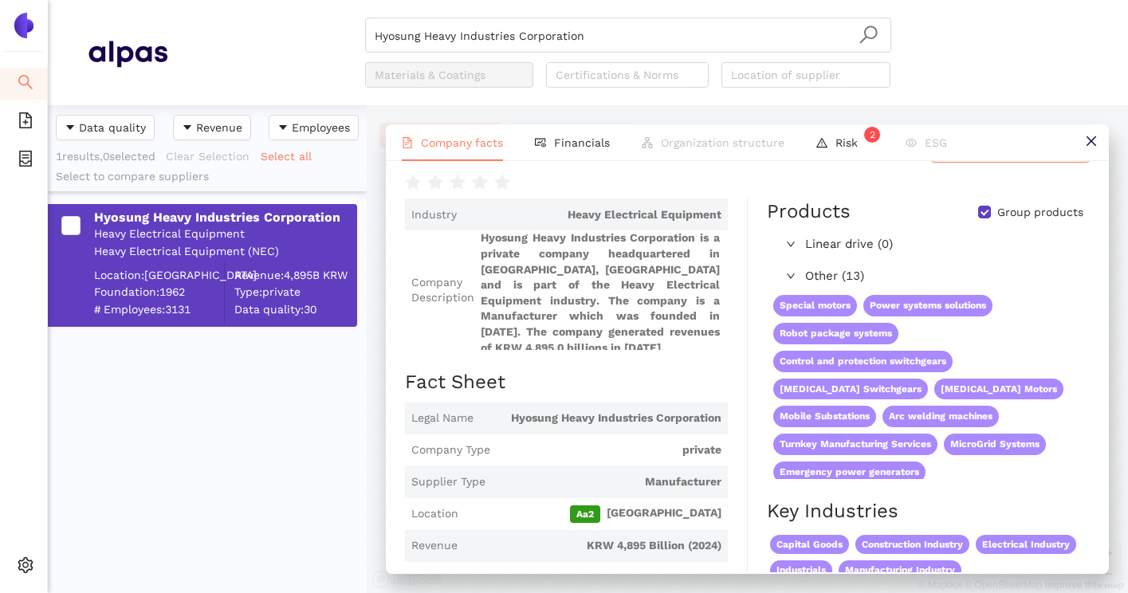
scroll to position [0, 0]
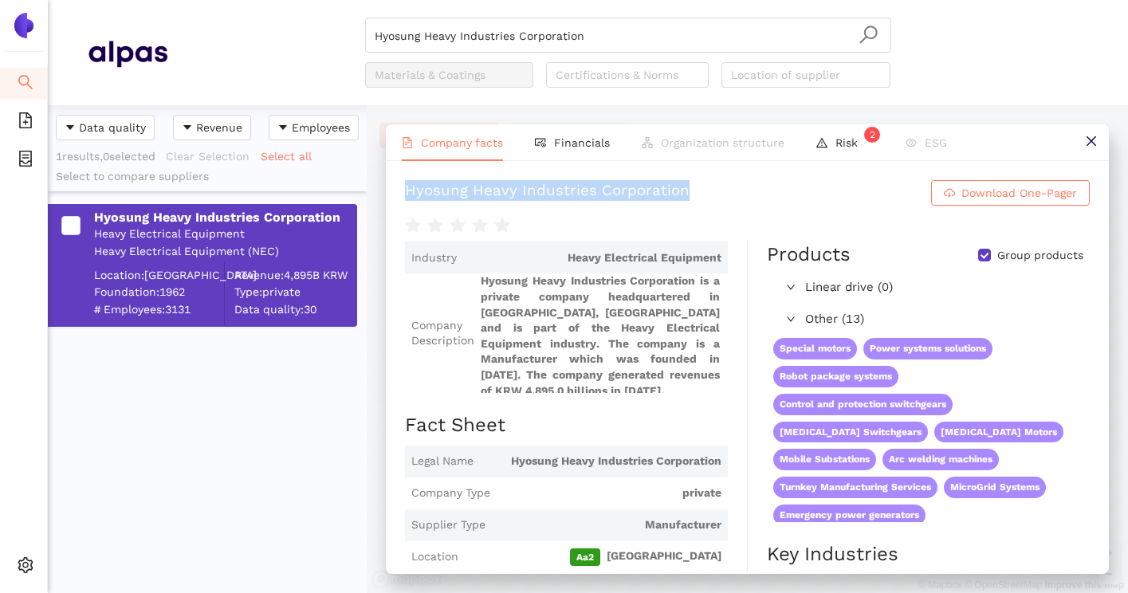
drag, startPoint x: 401, startPoint y: 195, endPoint x: 697, endPoint y: 196, distance: 295.7
click at [697, 196] on div "Hyosung Heavy Industries Corporation Download One-Pager Industry Heavy Electric…" at bounding box center [747, 366] width 723 height 411
copy div "Hyosung Heavy Industries Corporation"
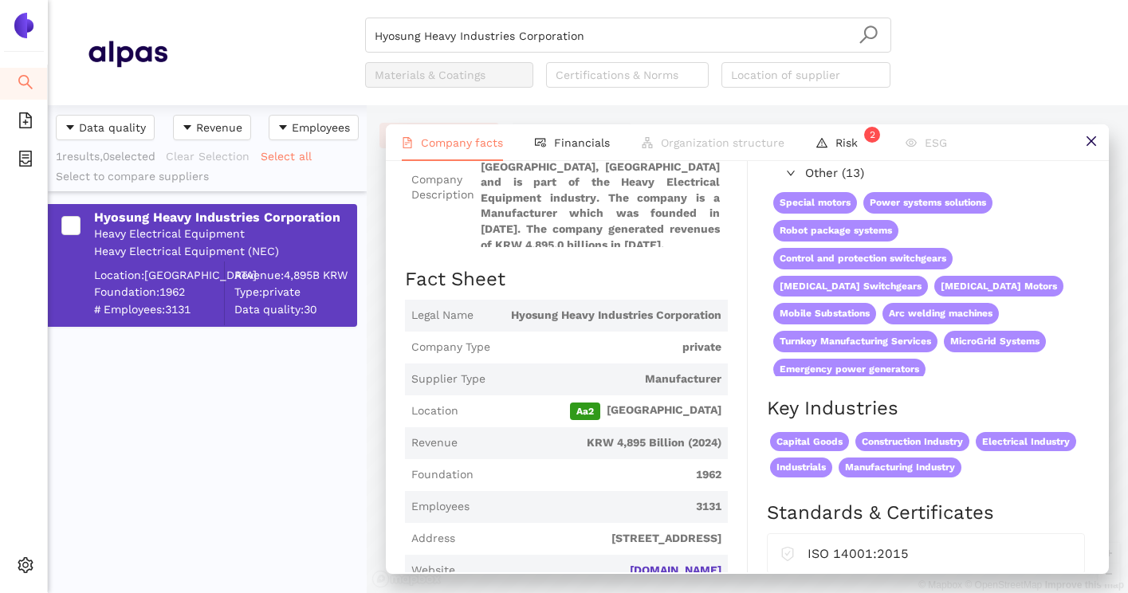
scroll to position [120, 0]
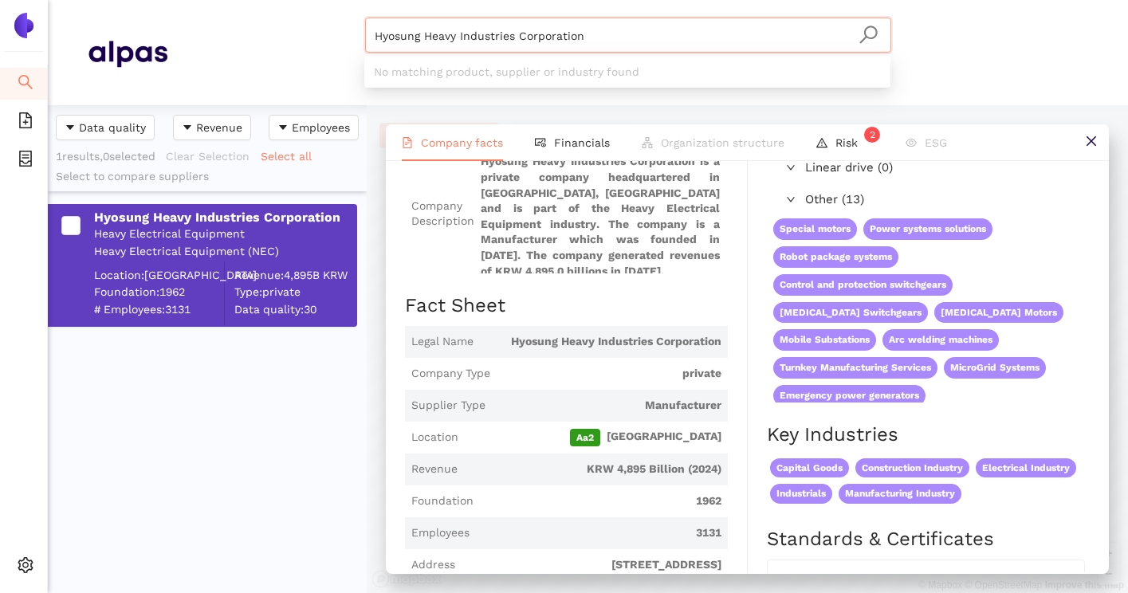
drag, startPoint x: 710, startPoint y: 51, endPoint x: 409, endPoint y: 15, distance: 303.4
click at [409, 15] on header "Hyosung Heavy Industries Corporation Materials & Coatings Certifications & Norm…" at bounding box center [588, 52] width 1080 height 105
paste input "Meidensha"
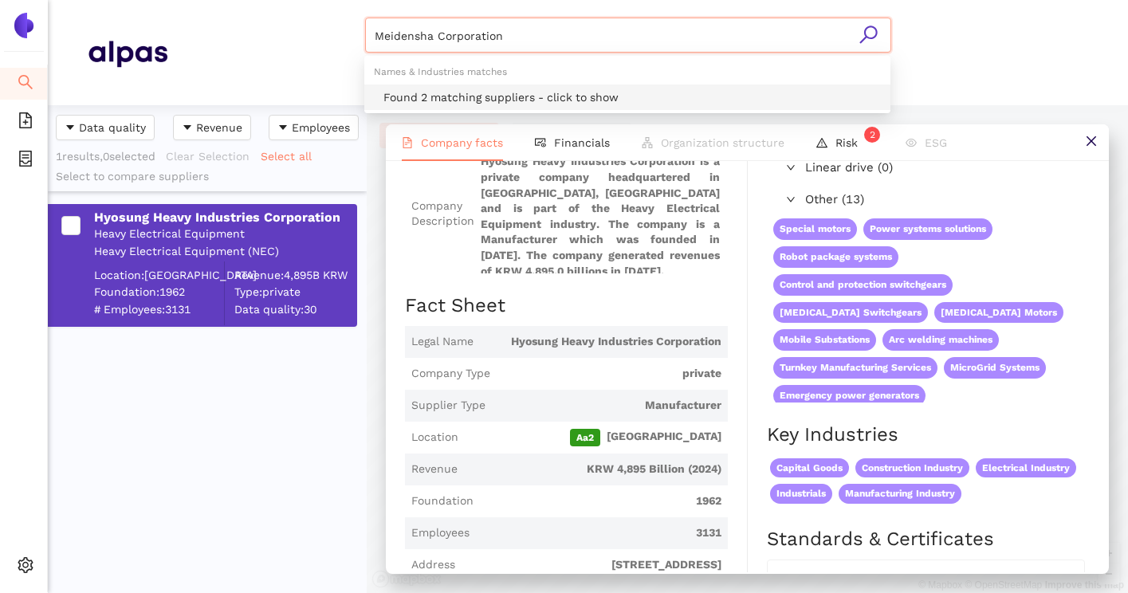
click at [439, 91] on div "Found 2 matching suppliers - click to show" at bounding box center [631, 97] width 497 height 18
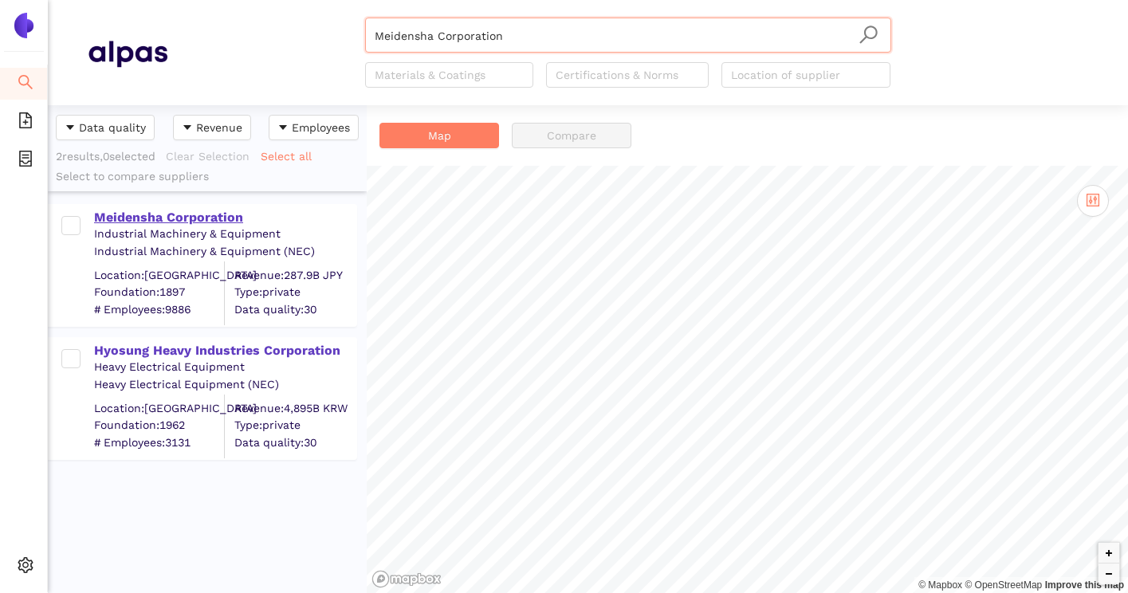
type input "Meidensha Corporation"
click at [223, 214] on div "Meidensha Corporation" at bounding box center [224, 218] width 261 height 18
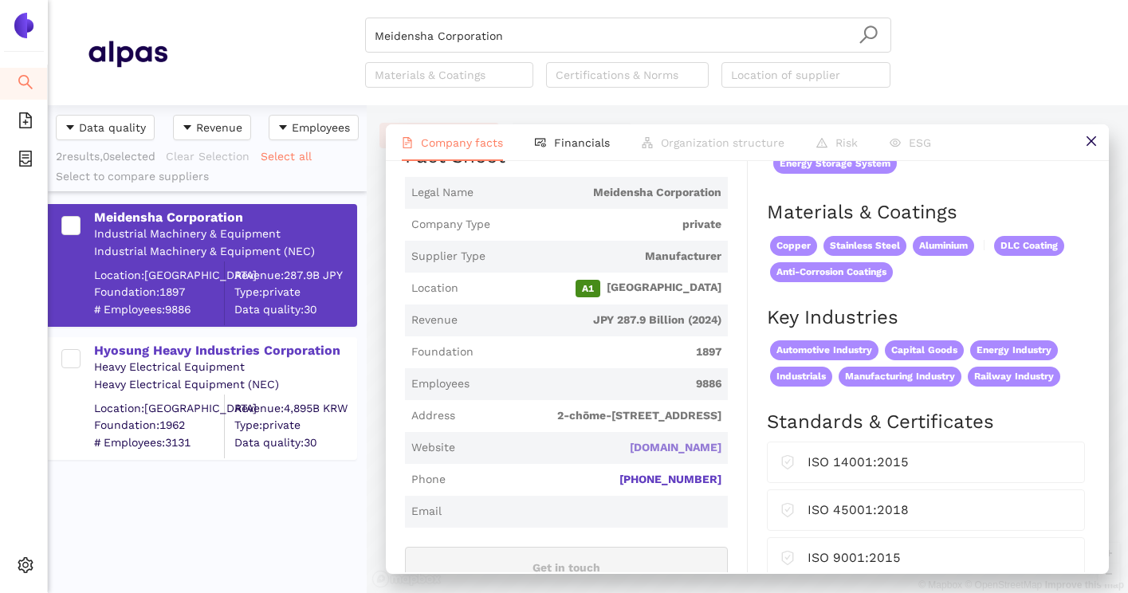
scroll to position [277, 0]
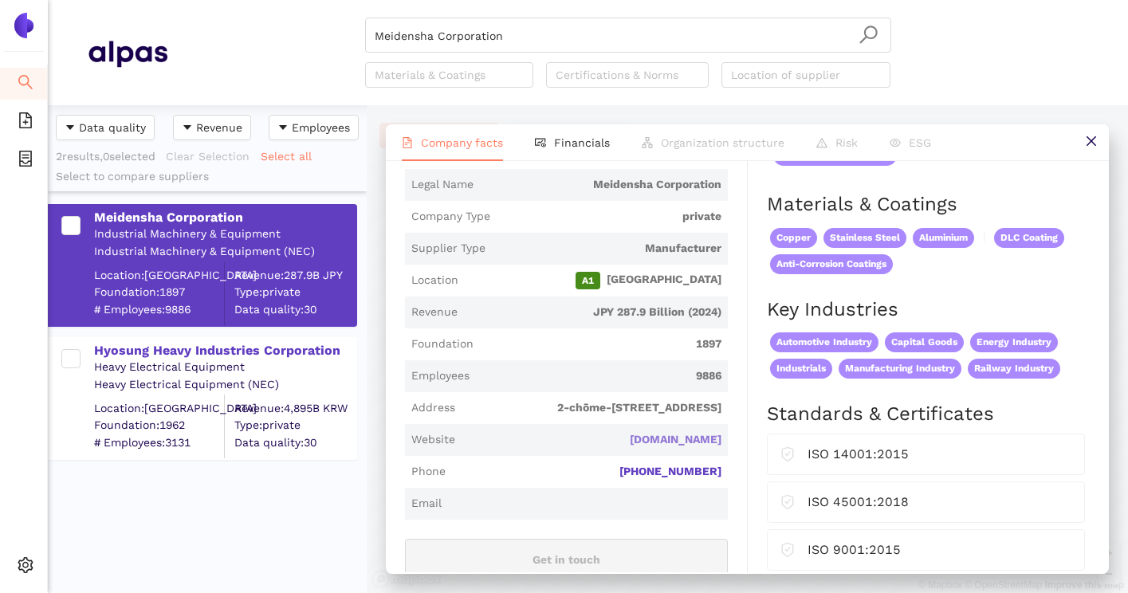
click at [0, 0] on link "[DOMAIN_NAME]" at bounding box center [0, 0] width 0 height 0
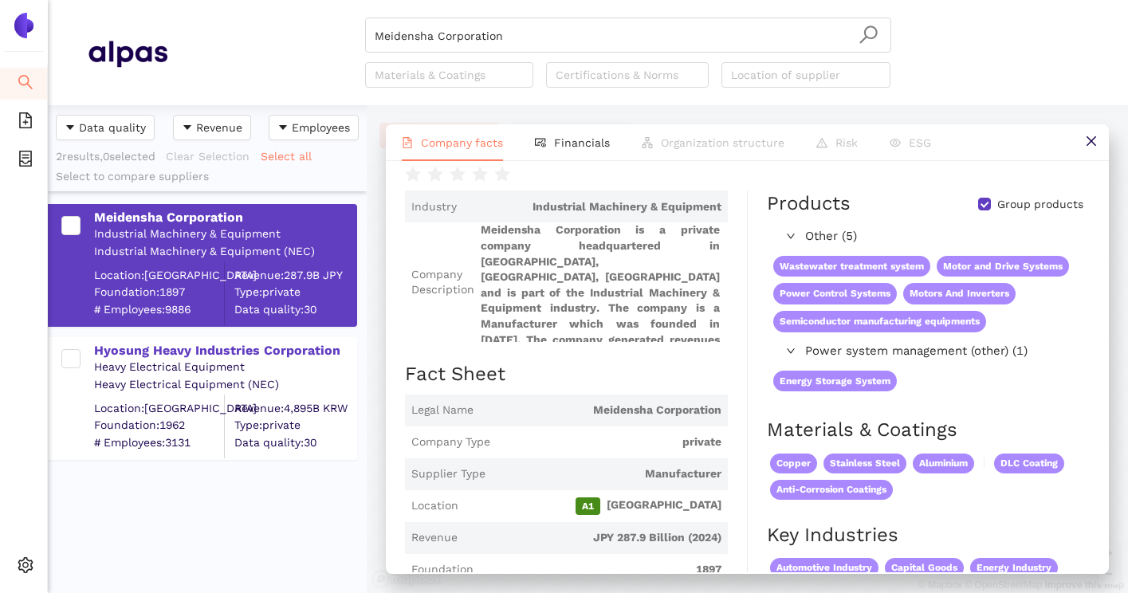
scroll to position [0, 0]
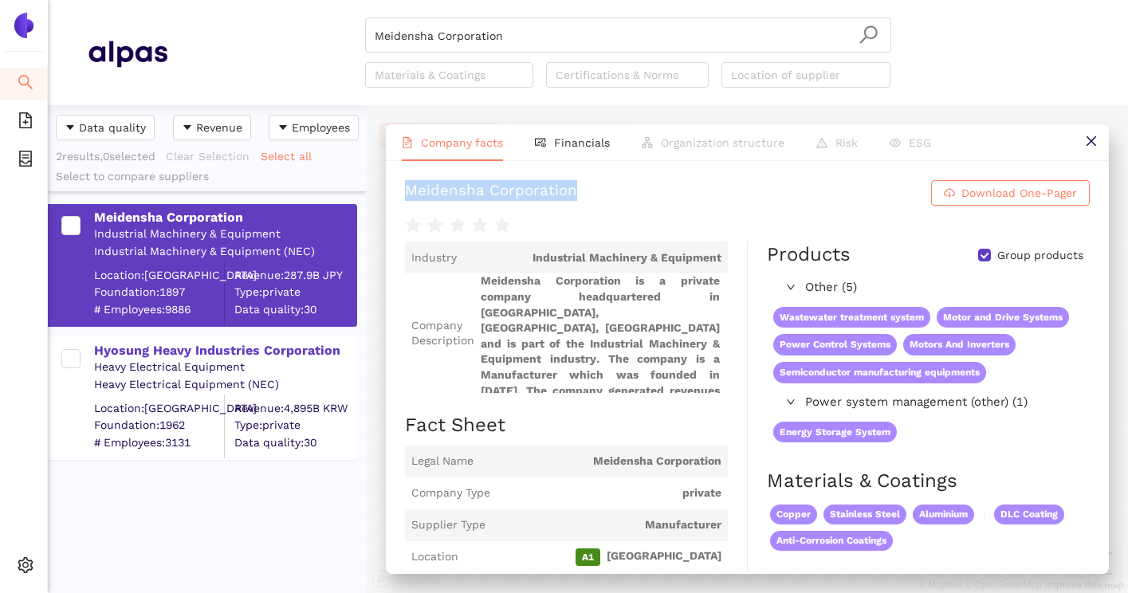
drag, startPoint x: 394, startPoint y: 202, endPoint x: 400, endPoint y: 179, distance: 24.7
click at [400, 179] on div "Meidensha Corporation Download One-Pager Industry Industrial Machinery & Equipm…" at bounding box center [747, 366] width 723 height 411
copy div "Meidensha Corporation"
